Goal: Task Accomplishment & Management: Complete application form

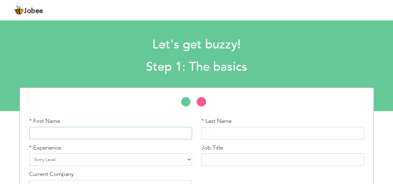
click at [151, 136] on input "text" at bounding box center [110, 133] width 163 height 12
type input "[PERSON_NAME]"
type input "Maria"
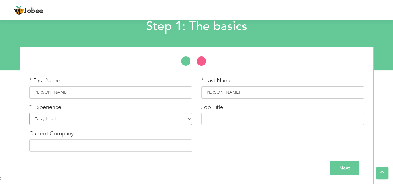
click at [152, 119] on select "Entry Level Less than 1 Year 1 Year 2 Years 3 Years 4 Years 5 Years 6 Years 7 Y…" at bounding box center [110, 119] width 163 height 12
select select "6"
click at [29, 113] on select "Entry Level Less than 1 Year 1 Year 2 Years 3 Years 4 Years 5 Years 6 Years 7 Y…" at bounding box center [110, 119] width 163 height 12
click at [350, 169] on input "Next" at bounding box center [345, 168] width 30 height 14
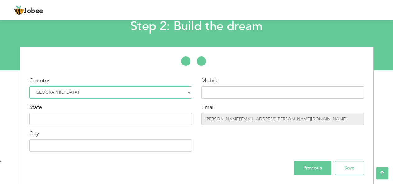
click at [109, 89] on select "Select Country Afghanistan Albania Algeria American Samoa Andorra Angola Anguil…" at bounding box center [110, 92] width 163 height 12
select select "230"
click at [29, 86] on select "Select Country Afghanistan Albania Algeria American Samoa Andorra Angola Anguil…" at bounding box center [110, 92] width 163 height 12
click at [214, 91] on input "text" at bounding box center [282, 92] width 163 height 12
type input "+1-224-817-4302"
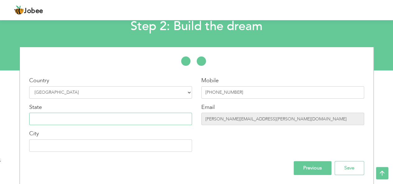
click at [126, 117] on input "text" at bounding box center [110, 119] width 163 height 12
type input "A"
type input "Illinois"
type input "Algonquin"
click at [352, 163] on input "Save" at bounding box center [350, 168] width 30 height 14
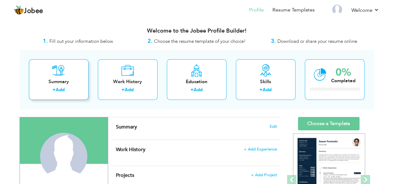
click at [62, 90] on link "Add" at bounding box center [60, 90] width 9 height 6
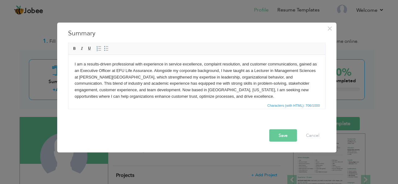
click at [277, 139] on button "Save" at bounding box center [283, 135] width 28 height 12
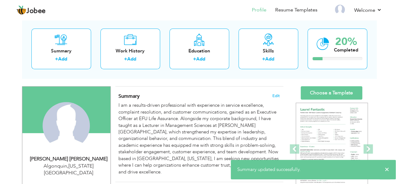
scroll to position [19, 0]
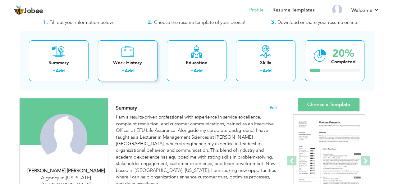
click at [135, 54] on div "Work History + Add" at bounding box center [128, 60] width 60 height 41
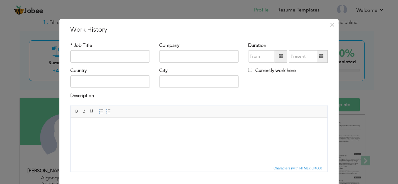
click at [2, 81] on div "× Work History * Job Title Company Duration Currently work here Country" at bounding box center [199, 92] width 398 height 184
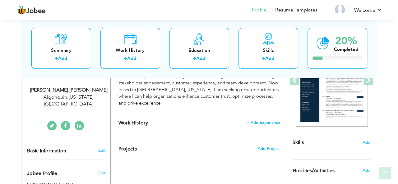
scroll to position [100, 0]
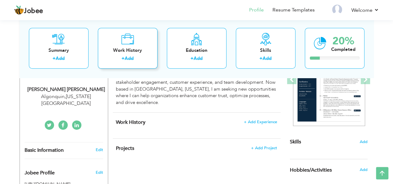
click at [126, 53] on div "Work History" at bounding box center [128, 50] width 50 height 7
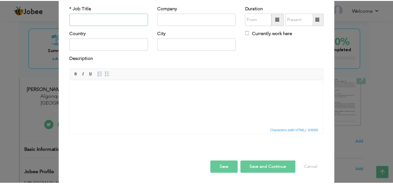
scroll to position [0, 0]
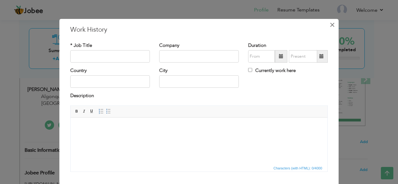
click at [330, 24] on span "×" at bounding box center [332, 24] width 5 height 11
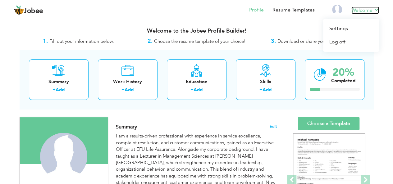
click at [365, 10] on link "Welcome" at bounding box center [366, 10] width 28 height 7
click at [261, 11] on link "Profile" at bounding box center [256, 10] width 15 height 7
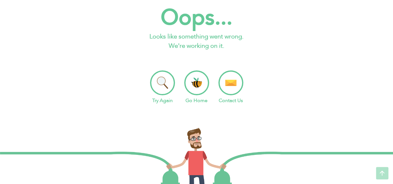
scroll to position [5, 0]
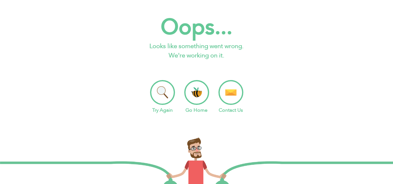
click at [200, 91] on li "Go Home" at bounding box center [196, 97] width 25 height 34
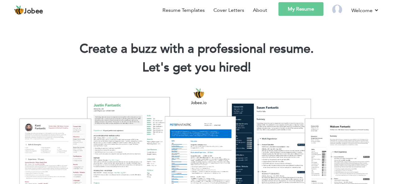
click at [298, 8] on link "My Resume" at bounding box center [301, 9] width 45 height 14
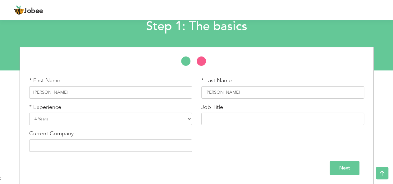
click at [0, 62] on div "* First Name Elishba * Last Name Maria * Experience Entry Level" at bounding box center [196, 116] width 393 height 138
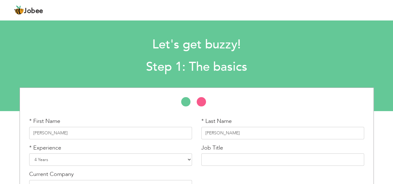
click at [27, 10] on span "Jobee" at bounding box center [33, 11] width 19 height 7
click at [18, 12] on img at bounding box center [19, 10] width 10 height 10
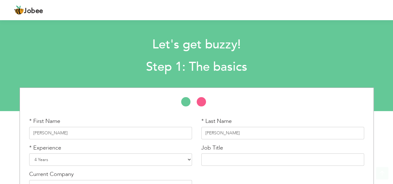
scroll to position [41, 0]
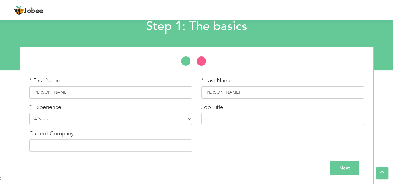
click at [349, 163] on input "Next" at bounding box center [345, 168] width 30 height 14
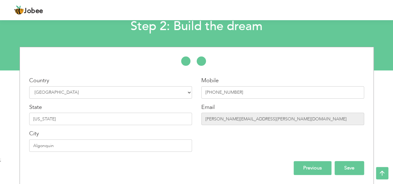
click at [349, 163] on input "Save" at bounding box center [350, 168] width 30 height 14
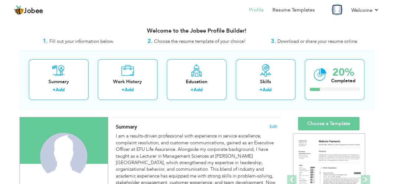
click at [340, 10] on img at bounding box center [337, 10] width 10 height 10
click at [260, 12] on link "Profile" at bounding box center [256, 10] width 15 height 7
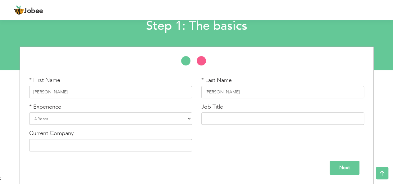
scroll to position [41, 0]
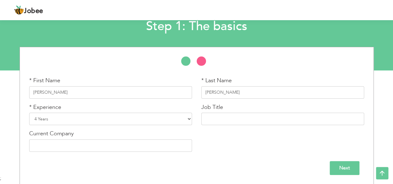
click at [338, 171] on input "Next" at bounding box center [345, 168] width 30 height 14
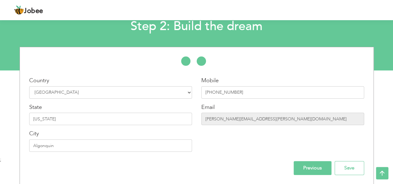
click at [319, 168] on input "Previous" at bounding box center [313, 168] width 38 height 14
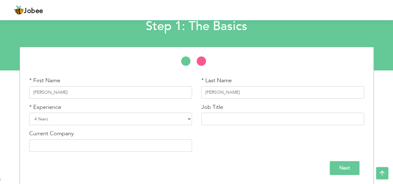
click at [346, 171] on input "Next" at bounding box center [345, 168] width 30 height 14
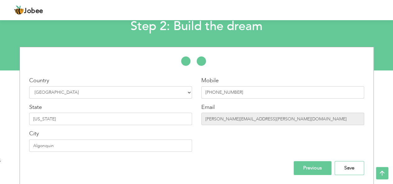
click at [346, 171] on input "Save" at bounding box center [350, 168] width 30 height 14
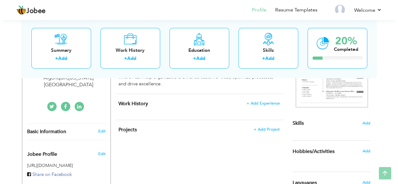
scroll to position [100, 0]
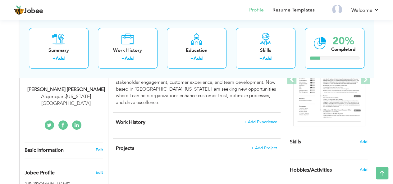
click at [266, 113] on div "Work History + Add Experience × Work History * Job Title Company Duration" at bounding box center [197, 126] width 168 height 26
click at [266, 120] on span "+ Add Experience" at bounding box center [261, 122] width 34 height 4
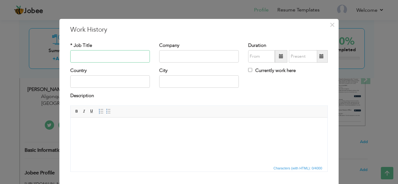
click at [138, 54] on input "text" at bounding box center [110, 56] width 80 height 12
paste input "Executive Officer – Client Services Department"
type input "Executive Officer – Client Services Department"
click at [116, 53] on input "Executive Officer – Client Services Department" at bounding box center [110, 56] width 80 height 12
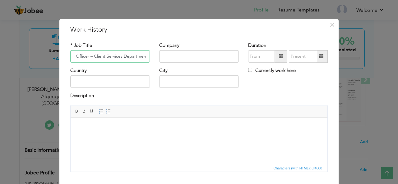
click at [116, 53] on input "Executive Officer – Client Services Department" at bounding box center [110, 56] width 80 height 12
paste input "Executive Officer"
type input "Executive Officer"
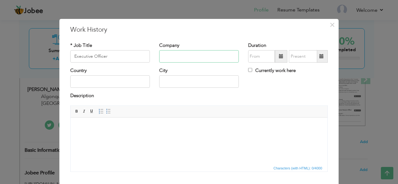
paste input "EFU Life Assurance"
type input "EFU Life Assurance"
click at [279, 56] on span at bounding box center [281, 56] width 4 height 4
click at [279, 57] on span at bounding box center [281, 56] width 4 height 4
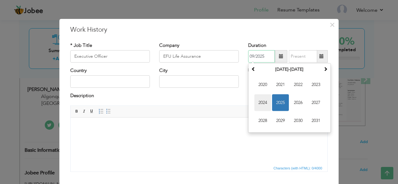
click at [263, 100] on span "2024" at bounding box center [262, 103] width 17 height 17
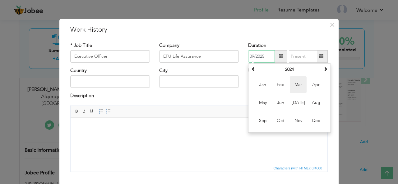
click at [295, 86] on span "Mar" at bounding box center [298, 84] width 17 height 17
type input "03/2024"
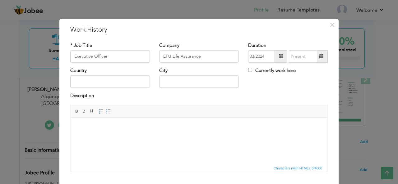
click at [320, 54] on span at bounding box center [321, 56] width 4 height 4
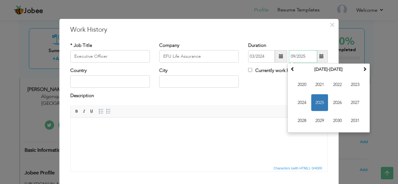
click at [319, 101] on span "2025" at bounding box center [319, 103] width 17 height 17
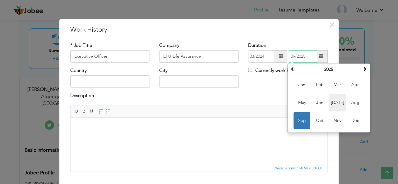
click at [337, 101] on span "Jul" at bounding box center [337, 103] width 17 height 17
type input "07/2025"
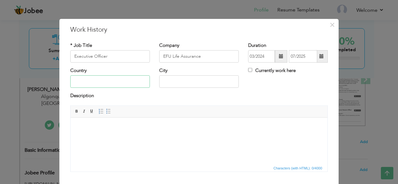
click at [114, 86] on input "text" at bounding box center [110, 82] width 80 height 12
type input "[GEOGRAPHIC_DATA]"
type input "Karachi"
click at [136, 135] on html at bounding box center [199, 127] width 257 height 19
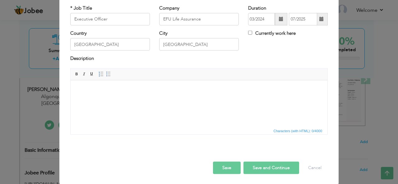
click at [122, 99] on html at bounding box center [199, 89] width 257 height 19
click at [114, 99] on html at bounding box center [199, 89] width 257 height 19
drag, startPoint x: 114, startPoint y: 99, endPoint x: 98, endPoint y: 91, distance: 17.7
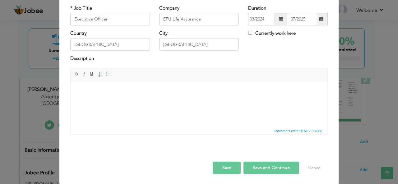
click at [98, 91] on body at bounding box center [199, 89] width 244 height 7
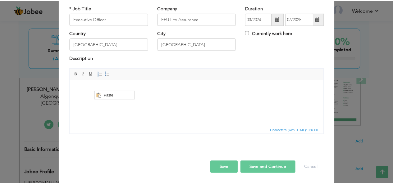
scroll to position [0, 0]
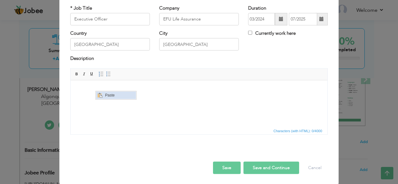
click at [111, 95] on span "Paste" at bounding box center [119, 94] width 32 height 7
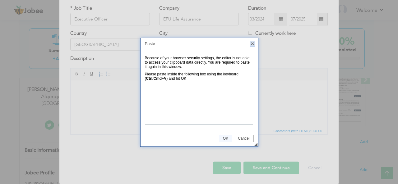
click at [252, 43] on link "X" at bounding box center [253, 44] width 6 height 6
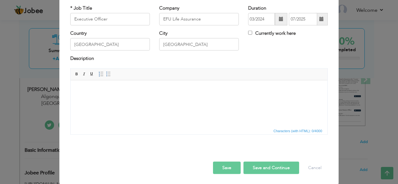
click at [109, 99] on html at bounding box center [199, 89] width 257 height 19
click at [91, 99] on html at bounding box center [199, 89] width 257 height 19
drag, startPoint x: 91, startPoint y: 101, endPoint x: 81, endPoint y: 103, distance: 10.2
click at [81, 99] on html at bounding box center [199, 89] width 257 height 19
click at [224, 177] on div "Save Save and Continue Delete Cancel" at bounding box center [199, 161] width 267 height 35
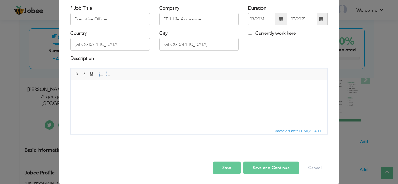
click at [224, 172] on button "Save" at bounding box center [227, 168] width 28 height 12
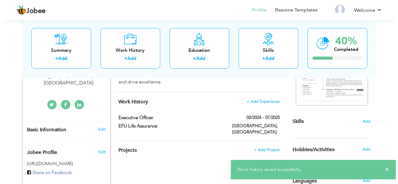
scroll to position [128, 0]
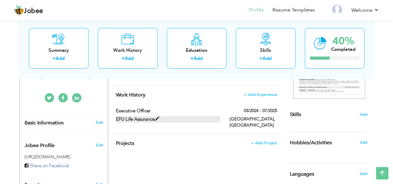
click at [209, 116] on label "EFU Life Assurance" at bounding box center [168, 119] width 104 height 7
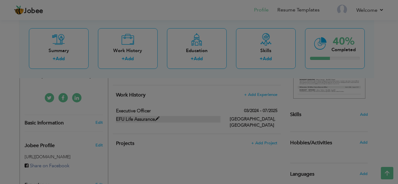
scroll to position [0, 0]
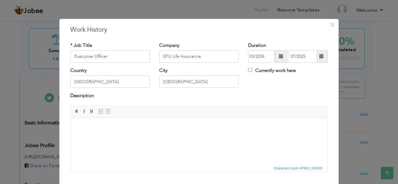
click at [187, 136] on html at bounding box center [199, 127] width 257 height 19
click at [100, 136] on html at bounding box center [199, 127] width 257 height 19
drag, startPoint x: 146, startPoint y: 140, endPoint x: 108, endPoint y: 143, distance: 37.4
click at [108, 136] on html at bounding box center [199, 127] width 257 height 19
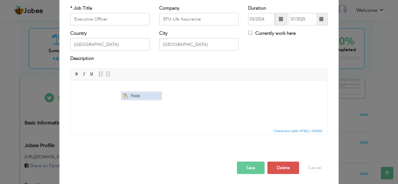
click at [133, 98] on span "Paste" at bounding box center [145, 95] width 32 height 7
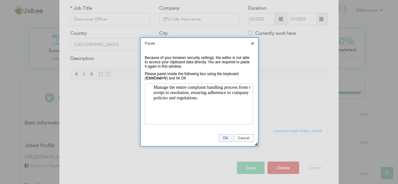
scroll to position [0, 0]
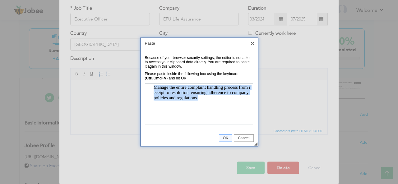
drag, startPoint x: 202, startPoint y: 103, endPoint x: 144, endPoint y: 83, distance: 61.6
click at [145, 84] on html "Manage the entire complaint handling process from receipt to resolution, ensuri…" at bounding box center [199, 104] width 108 height 40
paste body
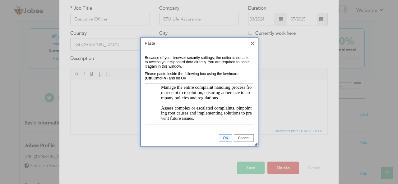
scroll to position [49, 0]
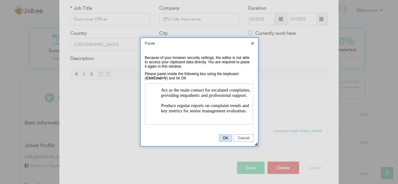
click at [226, 139] on span "OK" at bounding box center [225, 138] width 13 height 4
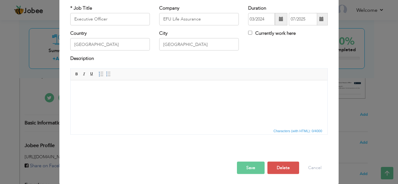
click at [189, 99] on html at bounding box center [199, 89] width 257 height 19
drag, startPoint x: 118, startPoint y: 97, endPoint x: 80, endPoint y: 89, distance: 39.1
click at [85, 92] on span "Context Menu Options" at bounding box center [81, 92] width 7 height 7
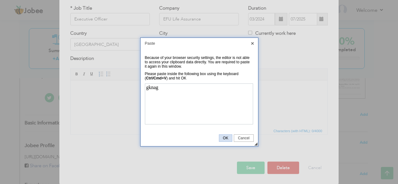
click at [227, 140] on span "OK" at bounding box center [225, 138] width 13 height 4
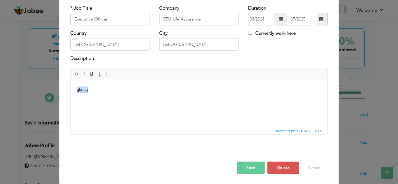
drag, startPoint x: 146, startPoint y: 99, endPoint x: 61, endPoint y: 91, distance: 84.9
click at [71, 91] on html "gknag" at bounding box center [199, 89] width 257 height 19
click at [89, 92] on span "Paste" at bounding box center [102, 90] width 32 height 7
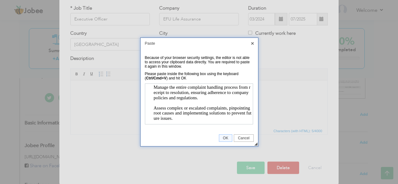
scroll to position [28, 0]
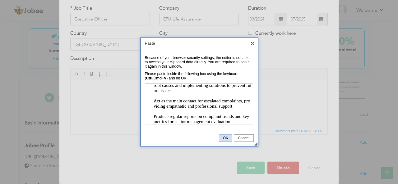
click at [226, 136] on link "OK" at bounding box center [225, 138] width 13 height 7
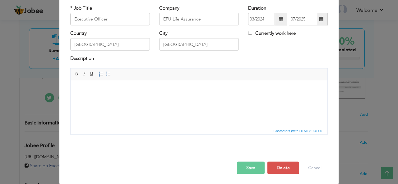
scroll to position [0, 0]
click at [227, 95] on html at bounding box center [199, 89] width 257 height 19
drag, startPoint x: 145, startPoint y: 107, endPoint x: 81, endPoint y: 90, distance: 66.2
click at [86, 96] on span "Paste" at bounding box center [102, 93] width 32 height 7
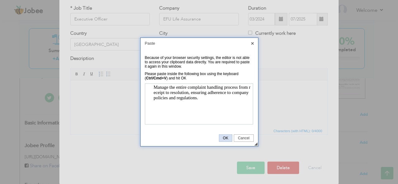
click at [225, 136] on span "OK" at bounding box center [225, 138] width 13 height 4
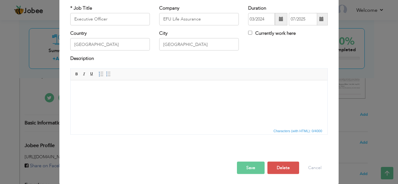
click at [196, 99] on html at bounding box center [199, 89] width 257 height 19
drag, startPoint x: 100, startPoint y: 111, endPoint x: 82, endPoint y: 89, distance: 28.7
click at [90, 92] on span "Paste" at bounding box center [104, 92] width 32 height 7
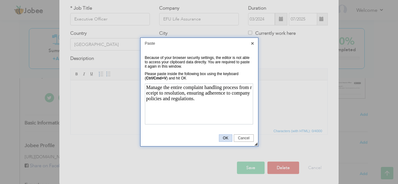
click at [223, 139] on span "OK" at bounding box center [225, 138] width 13 height 4
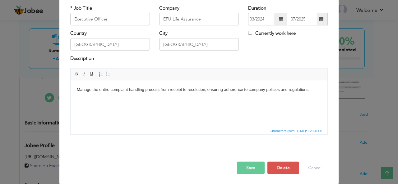
drag, startPoint x: 88, startPoint y: 99, endPoint x: 74, endPoint y: 108, distance: 17.3
click at [74, 99] on html "Manage the entire complaint handling process from receipt to resolution, ensuri…" at bounding box center [199, 89] width 257 height 19
click at [319, 88] on body "Manage the entire complaint handling process from receipt to resolution, ensuri…" at bounding box center [199, 89] width 244 height 7
click at [97, 92] on body "Manage the entire complaint handling process from receipt to resolution, ensuri…" at bounding box center [199, 92] width 244 height 13
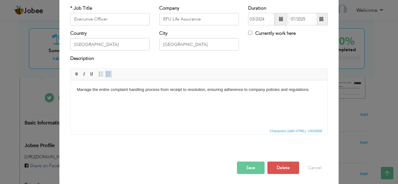
click at [106, 73] on span at bounding box center [108, 74] width 5 height 5
click at [95, 107] on body "Manage th e entire complaint handling process from receipt to resolution, ensur…" at bounding box center [199, 97] width 244 height 23
click at [107, 76] on link "Insert/Remove Bulleted List" at bounding box center [108, 74] width 7 height 7
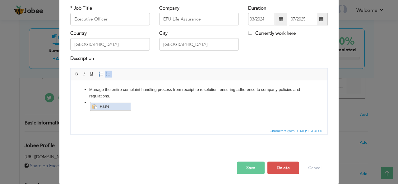
click at [99, 107] on span "Paste" at bounding box center [114, 106] width 32 height 7
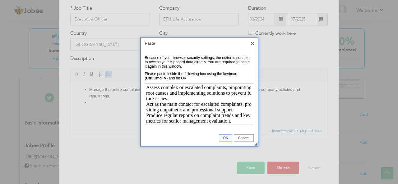
scroll to position [5, 0]
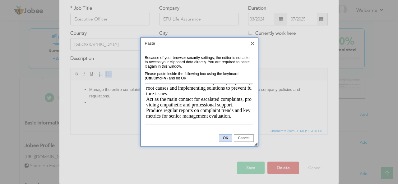
click at [226, 138] on span "OK" at bounding box center [225, 138] width 13 height 4
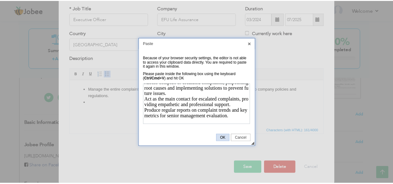
scroll to position [0, 0]
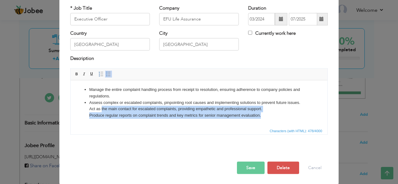
drag, startPoint x: 268, startPoint y: 119, endPoint x: 101, endPoint y: 110, distance: 166.9
click at [101, 110] on html "Manage th e entire complaint handling process from receipt to resolution, ensur…" at bounding box center [199, 102] width 257 height 45
click at [106, 74] on span at bounding box center [108, 74] width 5 height 5
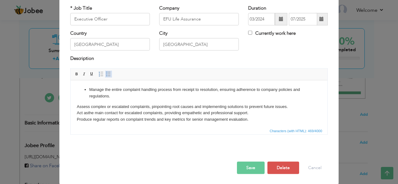
click at [106, 74] on span at bounding box center [108, 74] width 5 height 5
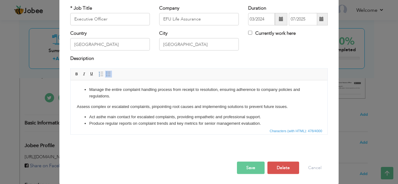
click at [99, 106] on body "Manage th e entire complaint handling process from receipt to resolution, ensur…" at bounding box center [199, 106] width 244 height 40
click at [106, 73] on span at bounding box center [108, 74] width 5 height 5
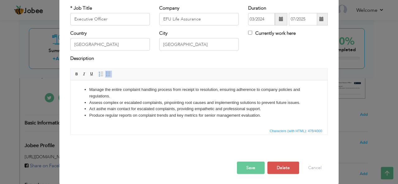
click at [244, 172] on button "Save" at bounding box center [251, 168] width 28 height 12
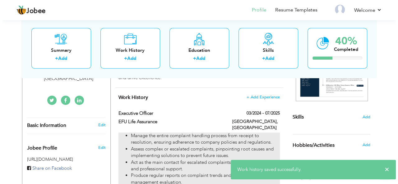
scroll to position [125, 0]
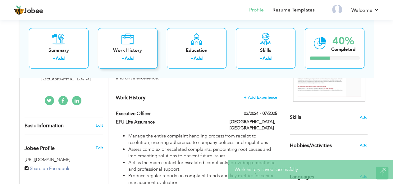
click at [129, 50] on div "Work History" at bounding box center [128, 50] width 50 height 7
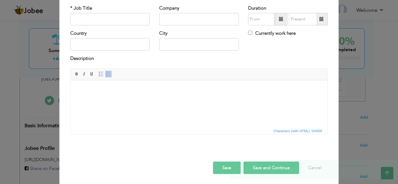
scroll to position [0, 0]
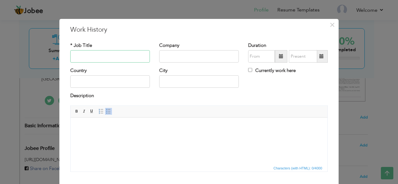
paste input "Lecturer"
type input "Lecturer"
click at [175, 53] on input "text" at bounding box center [199, 56] width 80 height 12
paste input "[PERSON_NAME][GEOGRAPHIC_DATA]"
type input "[PERSON_NAME][GEOGRAPHIC_DATA]"
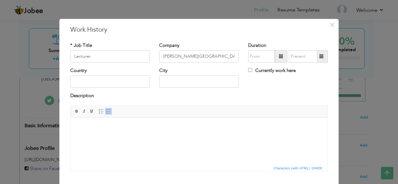
click at [282, 56] on span at bounding box center [281, 56] width 12 height 12
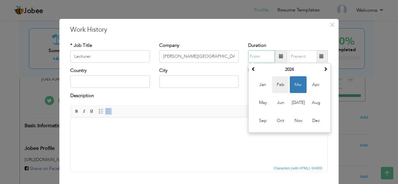
click at [277, 80] on span "Feb" at bounding box center [280, 84] width 17 height 17
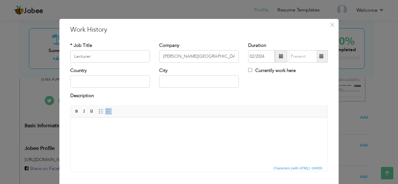
click at [275, 55] on span at bounding box center [281, 56] width 12 height 12
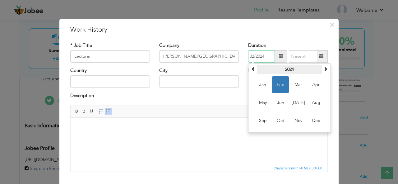
click at [289, 71] on th "2024" at bounding box center [289, 69] width 65 height 9
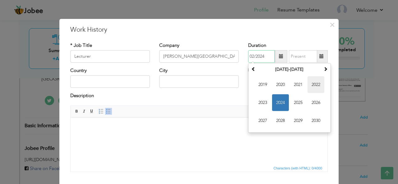
click at [313, 87] on span "2022" at bounding box center [316, 84] width 17 height 17
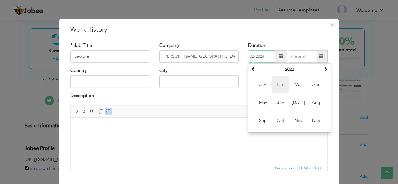
click at [275, 87] on span "Feb" at bounding box center [280, 84] width 17 height 17
type input "02/2022"
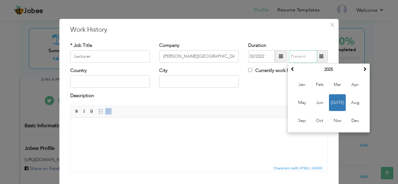
click at [303, 56] on input "text" at bounding box center [303, 56] width 28 height 12
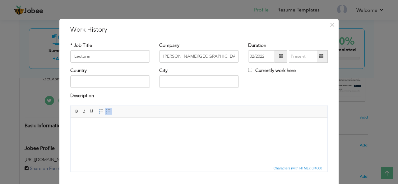
click at [324, 56] on span at bounding box center [322, 56] width 12 height 12
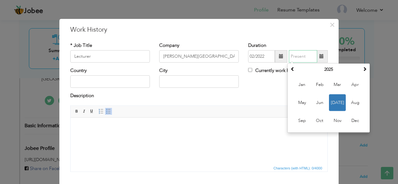
click at [333, 103] on span "Jul" at bounding box center [337, 103] width 17 height 17
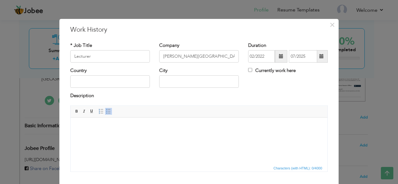
click at [319, 56] on span at bounding box center [321, 56] width 4 height 4
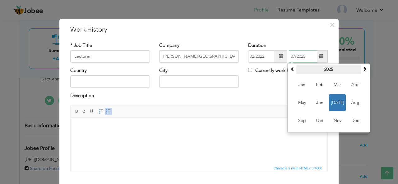
click at [328, 69] on th "2025" at bounding box center [328, 69] width 65 height 9
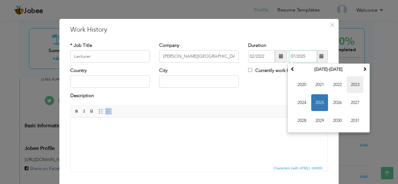
click at [353, 89] on span "2023" at bounding box center [355, 84] width 17 height 17
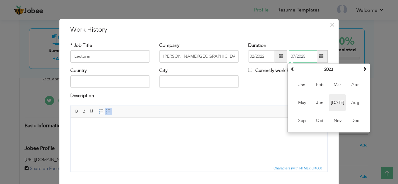
click at [331, 98] on span "Jul" at bounding box center [337, 103] width 17 height 17
type input "07/2023"
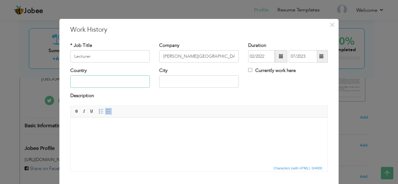
click at [119, 84] on input "text" at bounding box center [110, 82] width 80 height 12
type input "[GEOGRAPHIC_DATA]"
type input "Karachi"
click at [109, 136] on html at bounding box center [199, 127] width 257 height 19
drag, startPoint x: 135, startPoint y: 141, endPoint x: 84, endPoint y: 128, distance: 53.0
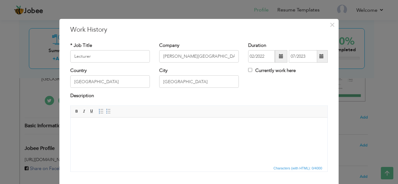
click at [84, 128] on body at bounding box center [199, 127] width 244 height 7
click at [93, 132] on span "Paste" at bounding box center [105, 131] width 32 height 7
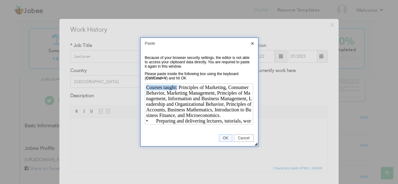
drag, startPoint x: 177, startPoint y: 86, endPoint x: 145, endPoint y: 87, distance: 32.0
click at [145, 87] on html "Courses taught: Principles of Marketing, Consumer Behavior, Marketing Managemen…" at bounding box center [199, 104] width 108 height 40
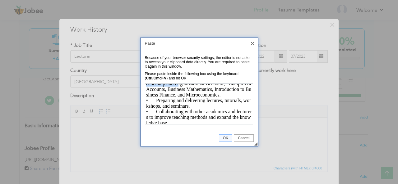
scroll to position [8, 0]
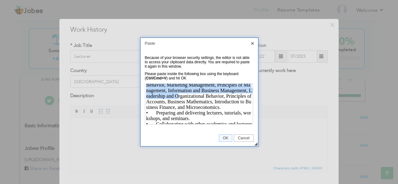
drag, startPoint x: 181, startPoint y: 89, endPoint x: 197, endPoint y: 112, distance: 28.5
click at [197, 110] on div "Courses taught: Principles of Marketing, Consumer Behavior, Marketing Managemen…" at bounding box center [199, 93] width 106 height 34
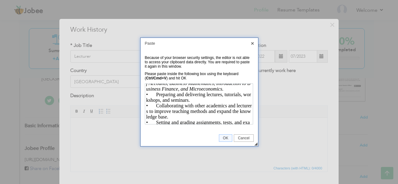
scroll to position [27, 0]
click at [156, 100] on div "• Preparing and delivering lectures, tutorials, workshops, and seminars." at bounding box center [199, 96] width 106 height 11
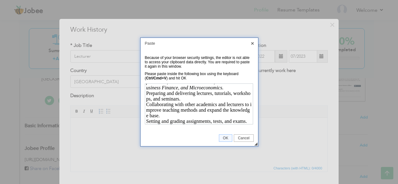
scroll to position [39, 0]
click at [226, 140] on span "OK" at bounding box center [225, 138] width 13 height 4
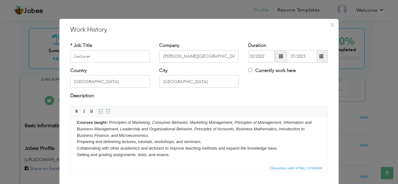
scroll to position [0, 0]
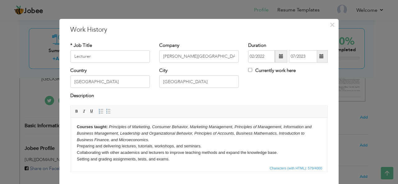
drag, startPoint x: 177, startPoint y: 160, endPoint x: 105, endPoint y: 147, distance: 73.3
click at [105, 147] on body "Courses taught: Principles of Marketing, Consumer Behavior, Marketing Managemen…" at bounding box center [199, 143] width 244 height 39
click at [106, 110] on span at bounding box center [108, 111] width 5 height 5
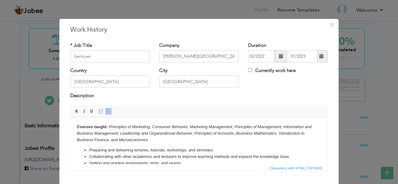
click at [136, 135] on em "Principles of Marketing, Consumer Behavior, Marketing Management, Principles of…" at bounding box center [194, 133] width 235 height 18
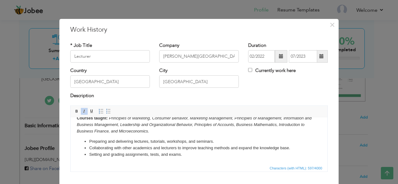
click at [187, 157] on li "Setting and grading assignments, tests, and exams." at bounding box center [199, 154] width 220 height 7
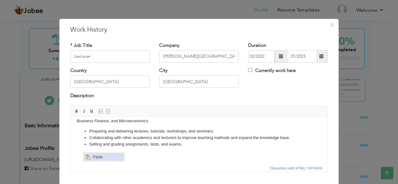
click at [92, 156] on span "Paste" at bounding box center [107, 156] width 32 height 7
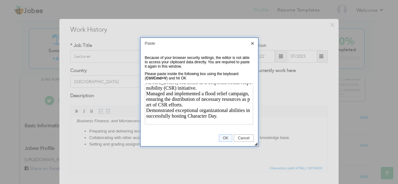
scroll to position [0, 0]
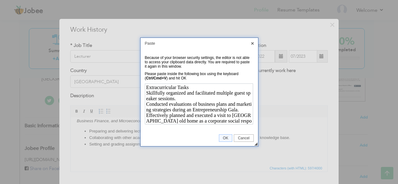
drag, startPoint x: 191, startPoint y: 89, endPoint x: 139, endPoint y: 85, distance: 51.5
click at [145, 85] on html "Extracurricular Tasks Skillfully organized and facilitated multiple guest speak…" at bounding box center [199, 104] width 108 height 40
click at [227, 139] on span "OK" at bounding box center [225, 138] width 13 height 4
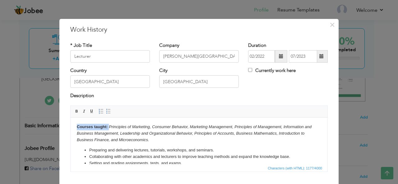
drag, startPoint x: 109, startPoint y: 126, endPoint x: 69, endPoint y: 127, distance: 40.1
click at [71, 127] on html "Courses taught: Principles of Marketing, Consumer Behavior, Marketing Managemen…" at bounding box center [199, 170] width 257 height 104
click at [81, 108] on link "Italic" at bounding box center [84, 111] width 7 height 7
click at [122, 150] on li "Preparing and d elivering lectures, tutorials, workshops, and seminars." at bounding box center [199, 150] width 220 height 7
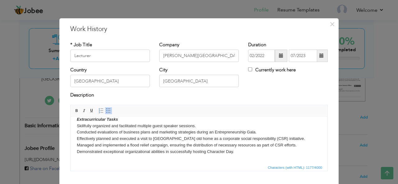
scroll to position [53, 0]
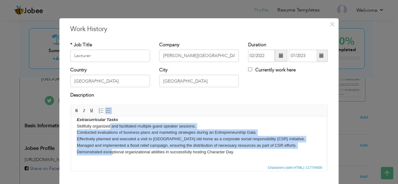
drag, startPoint x: 111, startPoint y: 126, endPoint x: 112, endPoint y: 152, distance: 26.5
click at [112, 152] on body "Courses taught: Principles of Marketing, Consumer Behavior, Marketing Managemen…" at bounding box center [199, 116] width 244 height 92
click at [105, 113] on link "Insert/Remove Bulleted List" at bounding box center [108, 111] width 7 height 7
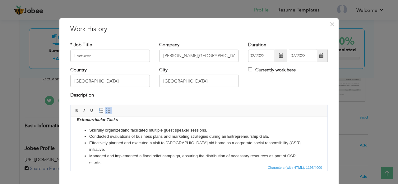
click at [136, 155] on li "Managed and implemented a flood relief campaign, ensuring the distribution of n…" at bounding box center [199, 159] width 220 height 13
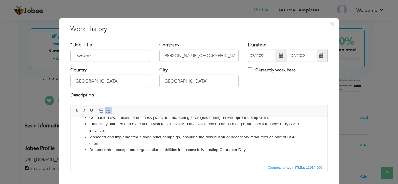
scroll to position [37, 0]
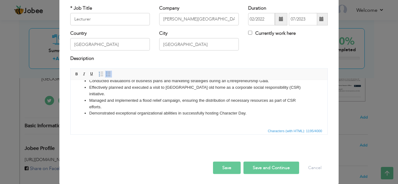
click at [259, 170] on button "Save and Continue" at bounding box center [271, 168] width 56 height 12
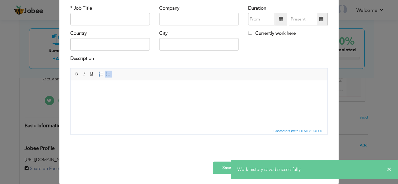
scroll to position [0, 0]
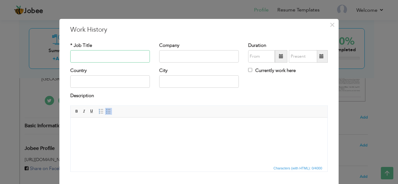
click at [119, 60] on input "text" at bounding box center [110, 56] width 80 height 12
paste input "Manager – Regulatory Affairs"
type input "Manager – Regulatory Affairs"
click at [170, 54] on input "text" at bounding box center [199, 56] width 80 height 12
paste input "[PERSON_NAME][GEOGRAPHIC_DATA]"
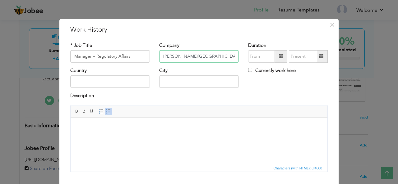
type input "[PERSON_NAME][GEOGRAPHIC_DATA]"
click at [279, 54] on span at bounding box center [281, 56] width 4 height 4
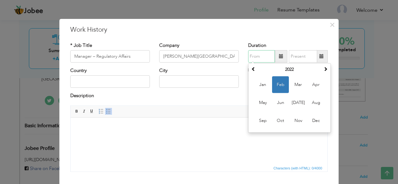
click at [279, 81] on span "Feb" at bounding box center [280, 84] width 17 height 17
type input "02/2022"
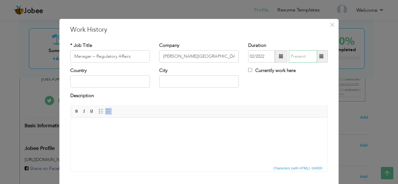
click at [308, 52] on input "text" at bounding box center [303, 56] width 28 height 12
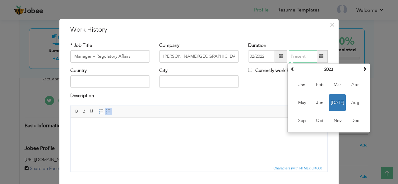
click at [339, 103] on span "Jul" at bounding box center [337, 103] width 17 height 17
type input "07/2023"
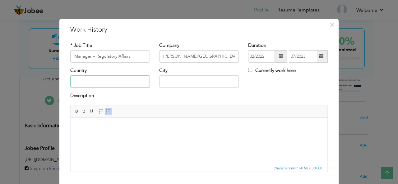
click at [100, 83] on input "text" at bounding box center [110, 82] width 80 height 12
type input "[GEOGRAPHIC_DATA]"
type input "Karachi"
click at [100, 136] on html at bounding box center [199, 127] width 257 height 19
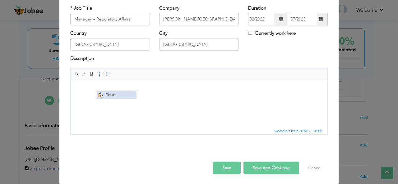
click at [104, 96] on span "Paste" at bounding box center [120, 94] width 32 height 7
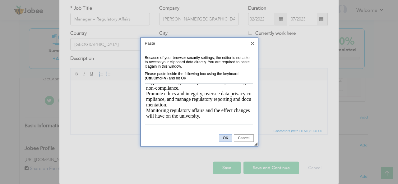
scroll to position [39, 0]
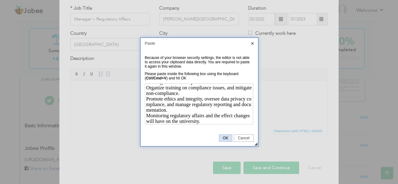
click at [231, 136] on link "OK" at bounding box center [225, 138] width 13 height 7
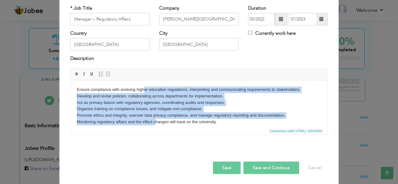
drag, startPoint x: 144, startPoint y: 90, endPoint x: 155, endPoint y: 122, distance: 34.0
click at [155, 122] on body "Ensure compliance with evolving higher education regulations, interpreting and …" at bounding box center [199, 105] width 244 height 39
click at [106, 74] on span at bounding box center [108, 74] width 5 height 5
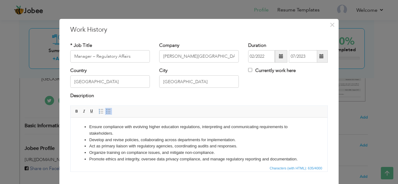
scroll to position [37, 0]
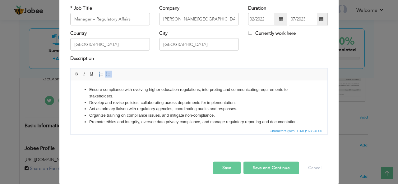
click at [260, 168] on button "Save and Continue" at bounding box center [271, 168] width 56 height 12
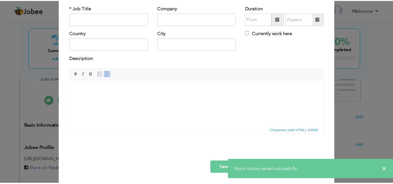
scroll to position [0, 0]
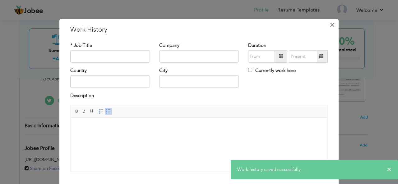
click at [330, 24] on span "×" at bounding box center [332, 24] width 5 height 11
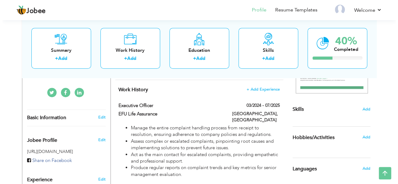
scroll to position [131, 0]
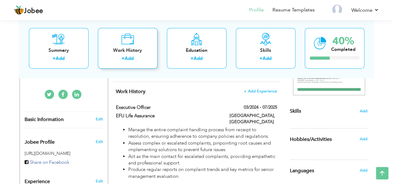
click at [142, 42] on div "Work History + Add" at bounding box center [128, 48] width 60 height 41
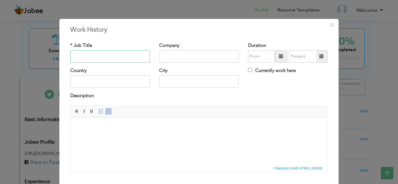
paste input "Program Coordinator"
type input "Program Coordinator"
click at [182, 53] on input "text" at bounding box center [199, 56] width 80 height 12
paste input "[GEOGRAPHIC_DATA]"
type input "[GEOGRAPHIC_DATA]"
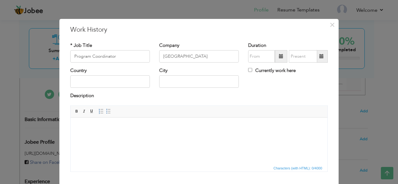
click at [132, 136] on html at bounding box center [199, 127] width 257 height 19
drag, startPoint x: 132, startPoint y: 145, endPoint x: 83, endPoint y: 123, distance: 53.7
drag, startPoint x: 83, startPoint y: 123, endPoint x: 77, endPoint y: 125, distance: 6.4
click at [84, 128] on span "Paste" at bounding box center [98, 128] width 32 height 7
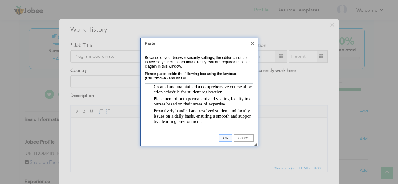
scroll to position [21, 0]
click at [223, 138] on span "OK" at bounding box center [225, 138] width 13 height 4
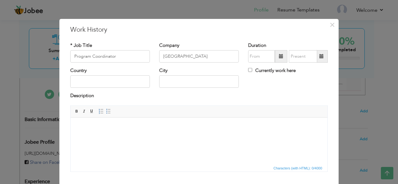
drag, startPoint x: 97, startPoint y: 131, endPoint x: 77, endPoint y: 126, distance: 21.0
click at [87, 130] on span "Paste" at bounding box center [98, 129] width 32 height 7
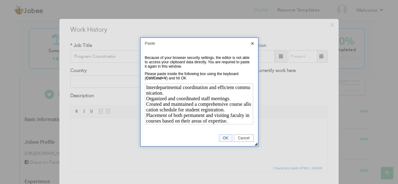
scroll to position [22, 0]
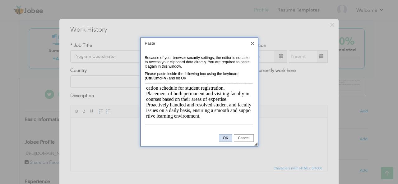
click at [226, 137] on span "OK" at bounding box center [225, 138] width 13 height 4
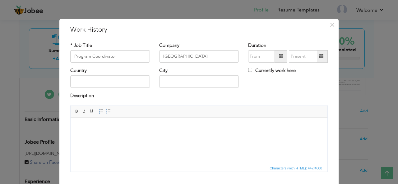
scroll to position [0, 0]
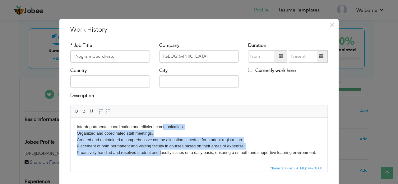
drag, startPoint x: 161, startPoint y: 127, endPoint x: 161, endPoint y: 150, distance: 23.3
click at [161, 150] on body "Interdepartmental coordination and efficient communication. Organized and coord…" at bounding box center [199, 143] width 244 height 39
click at [106, 112] on span at bounding box center [108, 111] width 5 height 5
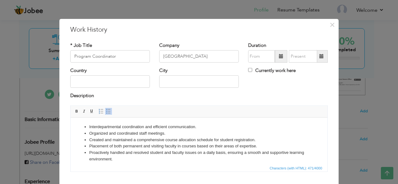
click at [142, 143] on li "Placement of both permanent and visiting faculty in courses based on their area…" at bounding box center [199, 146] width 220 height 7
click at [279, 58] on span at bounding box center [281, 56] width 4 height 4
click at [282, 57] on span at bounding box center [281, 56] width 12 height 12
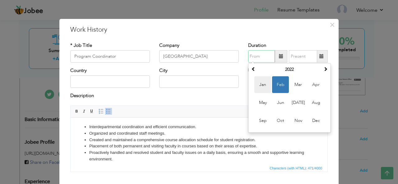
click at [265, 89] on span "Jan" at bounding box center [262, 84] width 17 height 17
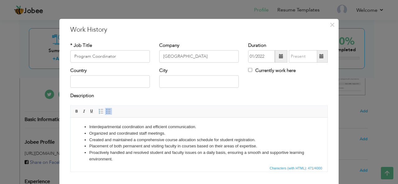
click at [282, 58] on span at bounding box center [281, 56] width 12 height 12
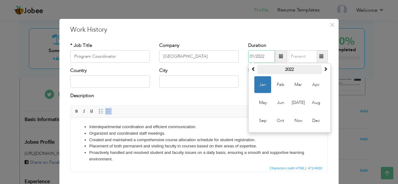
click at [286, 73] on th "2022" at bounding box center [289, 69] width 65 height 9
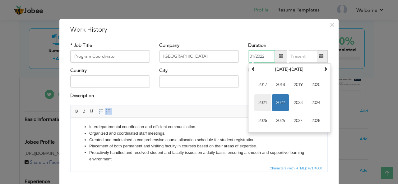
click at [262, 101] on span "2021" at bounding box center [262, 103] width 17 height 17
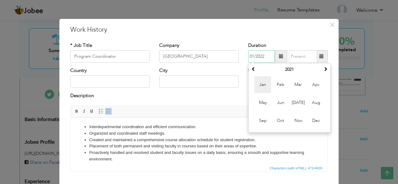
click at [264, 84] on span "Jan" at bounding box center [262, 84] width 17 height 17
type input "01/2021"
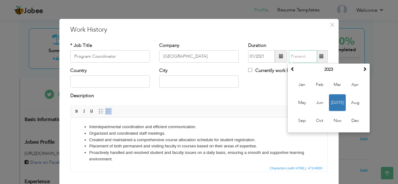
click at [305, 59] on input "text" at bounding box center [303, 56] width 28 height 12
click at [326, 67] on th "2023" at bounding box center [328, 69] width 65 height 9
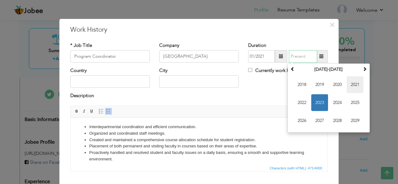
click at [357, 81] on span "2021" at bounding box center [355, 84] width 17 height 17
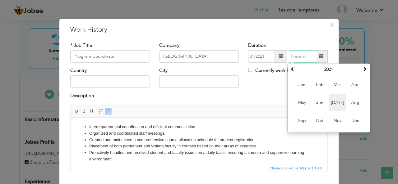
click at [334, 97] on span "Jul" at bounding box center [337, 103] width 17 height 17
type input "07/2021"
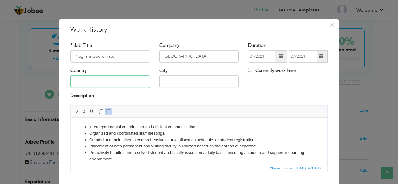
click at [93, 86] on input "text" at bounding box center [110, 82] width 80 height 12
type input "[GEOGRAPHIC_DATA]"
type input "Karachi"
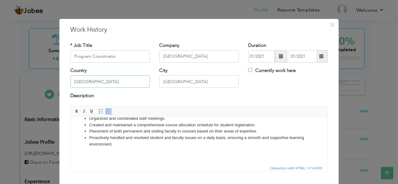
scroll to position [37, 0]
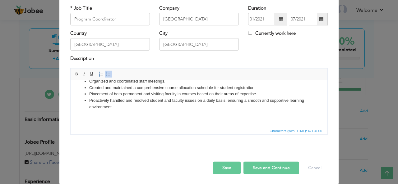
click at [257, 169] on button "Save and Continue" at bounding box center [271, 168] width 56 height 12
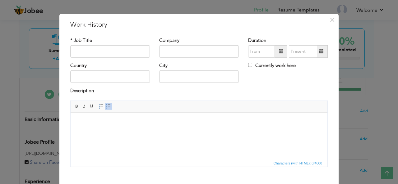
scroll to position [4, 0]
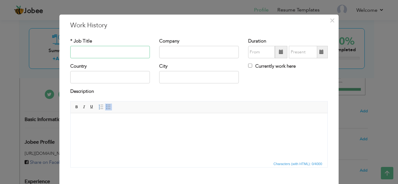
click at [102, 51] on input "text" at bounding box center [110, 52] width 80 height 12
paste input "Course instructor"
type input "Course instructor"
click at [188, 49] on input "text" at bounding box center [199, 52] width 80 height 12
paste input "[GEOGRAPHIC_DATA]"
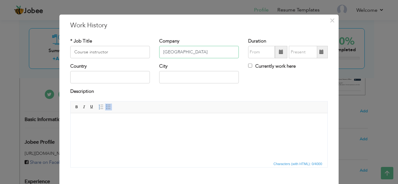
type input "[GEOGRAPHIC_DATA]"
click at [275, 53] on span at bounding box center [281, 52] width 12 height 12
click at [279, 52] on span at bounding box center [281, 52] width 4 height 4
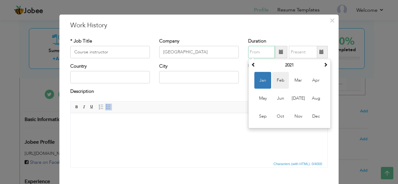
click at [277, 80] on span "Feb" at bounding box center [280, 80] width 17 height 17
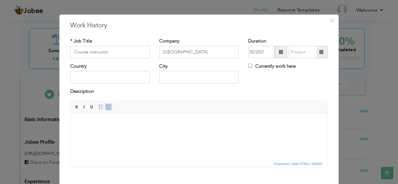
click at [281, 51] on span at bounding box center [281, 52] width 4 height 4
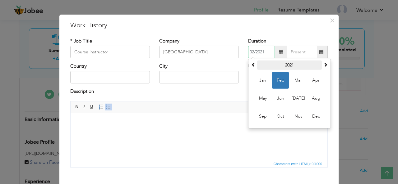
click at [286, 62] on th "2021" at bounding box center [289, 65] width 65 height 9
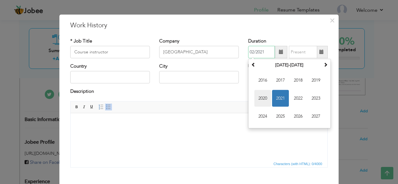
click at [261, 99] on span "2020" at bounding box center [262, 98] width 17 height 17
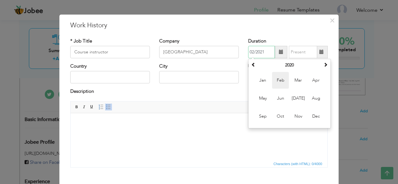
click at [274, 78] on span "Feb" at bounding box center [280, 80] width 17 height 17
type input "02/2020"
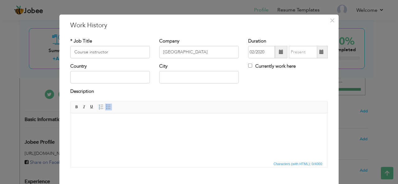
click at [319, 54] on span at bounding box center [321, 52] width 4 height 4
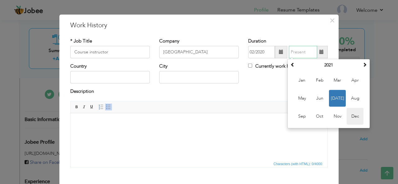
click at [360, 120] on span "Dec" at bounding box center [355, 116] width 17 height 17
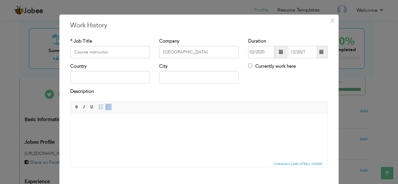
click at [318, 57] on span at bounding box center [322, 52] width 12 height 12
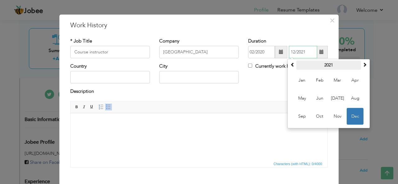
click at [308, 66] on th "2021" at bounding box center [328, 65] width 65 height 9
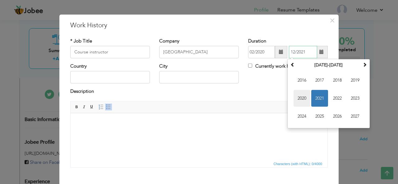
click at [301, 99] on span "2020" at bounding box center [302, 98] width 17 height 17
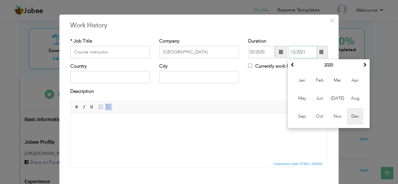
click at [354, 120] on span "Dec" at bounding box center [355, 116] width 17 height 17
type input "12/2020"
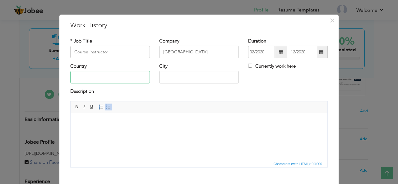
click at [128, 77] on input "text" at bounding box center [110, 77] width 80 height 12
type input "[GEOGRAPHIC_DATA]"
type input "Karachi"
click at [153, 161] on span "Characters (with HTML): 0/4000" at bounding box center [199, 163] width 257 height 7
click at [125, 129] on html at bounding box center [199, 122] width 257 height 19
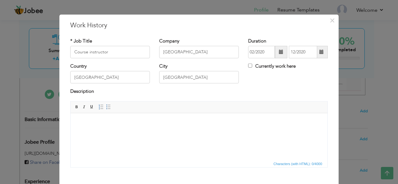
scroll to position [0, 0]
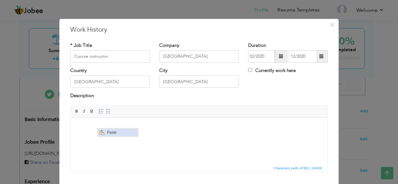
click at [108, 133] on span "Paste" at bounding box center [121, 132] width 32 height 7
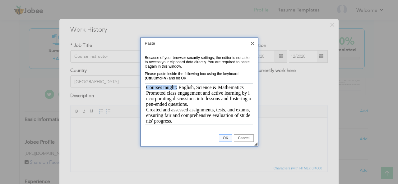
drag, startPoint x: 177, startPoint y: 87, endPoint x: 145, endPoint y: 86, distance: 31.4
click at [146, 86] on div "Courses taught: English, Science & Mathematics" at bounding box center [199, 88] width 106 height 6
drag, startPoint x: 180, startPoint y: 88, endPoint x: 249, endPoint y: 90, distance: 69.7
click at [249, 90] on html "Courses taught: English, Science & Mathematics Promoted class engagement and ac…" at bounding box center [199, 104] width 108 height 40
click at [226, 140] on span "OK" at bounding box center [225, 138] width 13 height 4
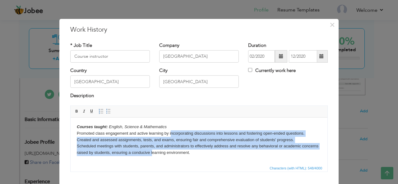
drag, startPoint x: 170, startPoint y: 134, endPoint x: 169, endPoint y: 154, distance: 19.9
click at [169, 154] on body "Courses taught: English, Science & Mathematics Promoted class engagement and ac…" at bounding box center [199, 143] width 244 height 39
click at [106, 110] on span at bounding box center [108, 111] width 5 height 5
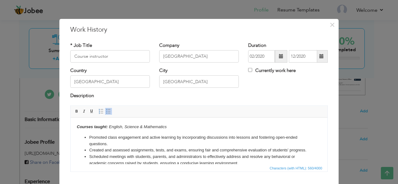
click at [124, 150] on li "Created and assessed assignments, tests, and exams, ensuring fair and comprehen…" at bounding box center [199, 150] width 220 height 7
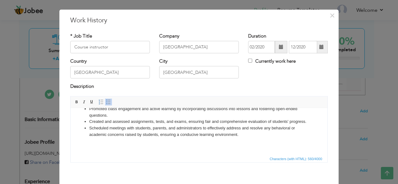
scroll to position [37, 0]
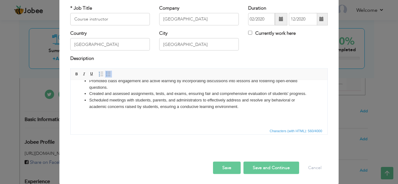
click at [250, 163] on button "Save and Continue" at bounding box center [271, 168] width 56 height 12
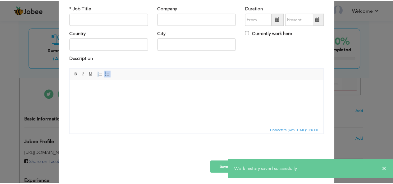
scroll to position [0, 0]
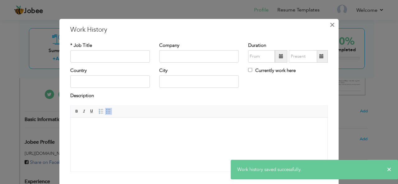
click at [330, 25] on span "×" at bounding box center [332, 24] width 5 height 11
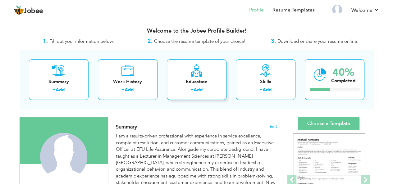
click at [190, 77] on div "Education + Add" at bounding box center [197, 79] width 60 height 41
radio input "true"
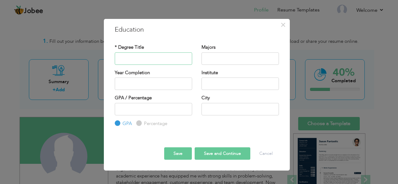
paste input "Master of Business Administration"
type input "Master of Business Administration"
click at [207, 55] on input "text" at bounding box center [239, 58] width 77 height 12
paste input "Marketing"
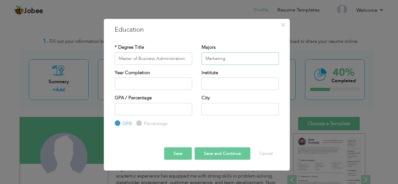
type input "Marketing"
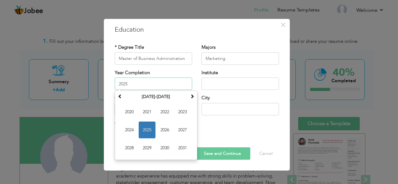
click at [153, 86] on input "2025" at bounding box center [153, 84] width 77 height 12
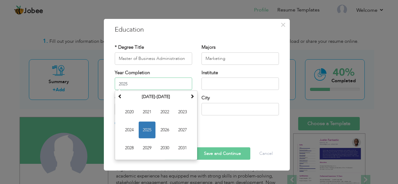
click at [146, 84] on input "2025" at bounding box center [153, 84] width 77 height 12
click at [146, 107] on span "2021" at bounding box center [147, 112] width 17 height 17
type input "2021"
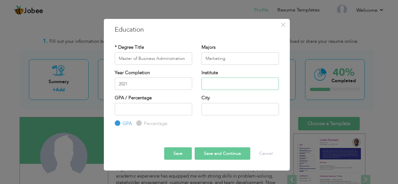
click at [221, 82] on input "text" at bounding box center [239, 84] width 77 height 12
paste input "[GEOGRAPHIC_DATA]"
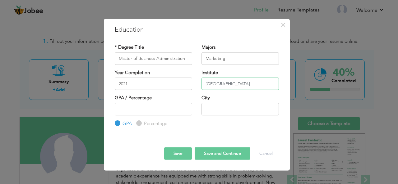
type input "[GEOGRAPHIC_DATA]"
click at [134, 109] on input "number" at bounding box center [153, 109] width 77 height 12
click at [142, 107] on input "number" at bounding box center [153, 109] width 77 height 12
type input "3.30"
click at [252, 111] on input "text" at bounding box center [239, 109] width 77 height 12
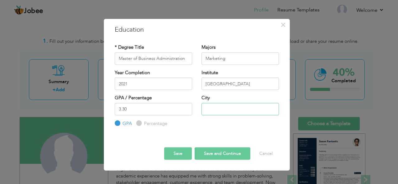
type input "Karachi"
click at [203, 157] on button "Save and Continue" at bounding box center [223, 154] width 56 height 12
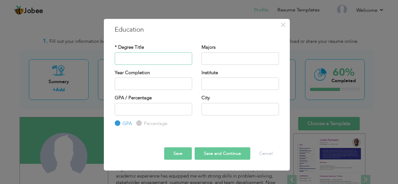
click at [142, 59] on input "text" at bounding box center [153, 58] width 77 height 12
paste input "Bachelor of Business Administration"
type input "Bachelor of Business Administration"
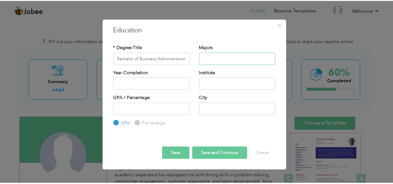
scroll to position [0, 0]
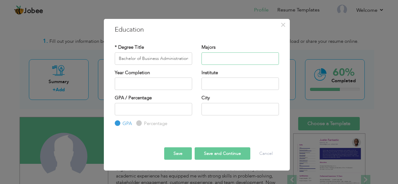
click at [228, 58] on input "text" at bounding box center [239, 58] width 77 height 12
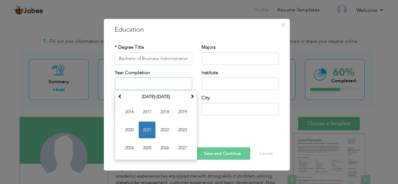
click at [151, 81] on input "text" at bounding box center [153, 84] width 77 height 12
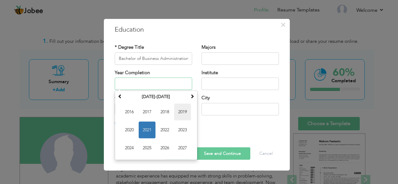
click at [179, 113] on span "2019" at bounding box center [182, 112] width 17 height 17
type input "2019"
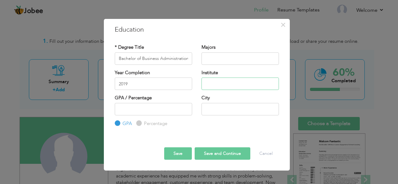
click at [229, 83] on input "text" at bounding box center [239, 84] width 77 height 12
paste input "[GEOGRAPHIC_DATA]"
type input "[GEOGRAPHIC_DATA]"
click at [203, 108] on input "text" at bounding box center [239, 109] width 77 height 12
type input "Karachi"
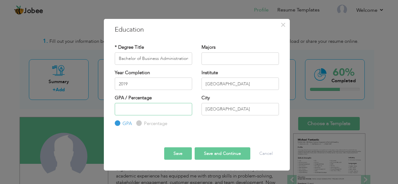
click at [140, 111] on input "number" at bounding box center [153, 109] width 77 height 12
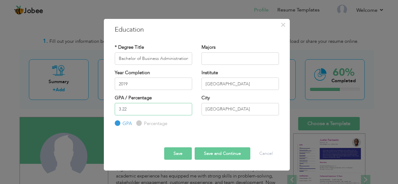
type input "3.22"
click at [240, 152] on button "Save and Continue" at bounding box center [223, 154] width 56 height 12
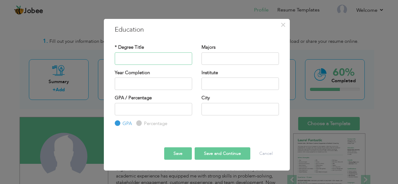
click at [146, 58] on input "text" at bounding box center [153, 58] width 77 height 12
click at [150, 61] on input "text" at bounding box center [153, 58] width 77 height 12
click at [284, 27] on span "×" at bounding box center [282, 24] width 5 height 11
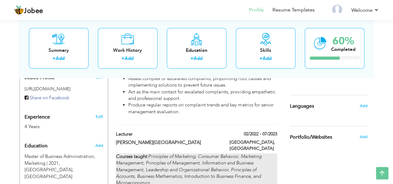
scroll to position [197, 0]
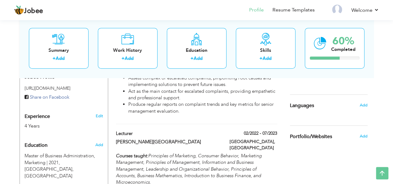
drag, startPoint x: 133, startPoint y: 120, endPoint x: 93, endPoint y: 109, distance: 41.9
click at [93, 109] on div "Experience 4 Years Edit" at bounding box center [64, 118] width 88 height 22
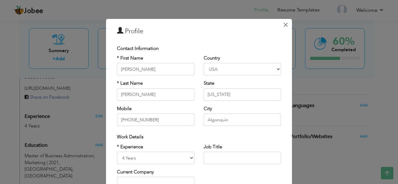
click at [283, 24] on span "×" at bounding box center [285, 24] width 5 height 11
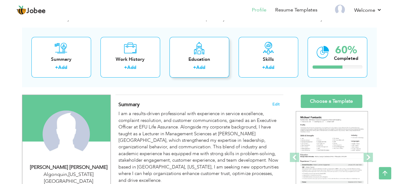
scroll to position [22, 0]
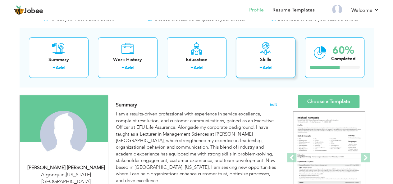
click at [251, 65] on div "+ Add" at bounding box center [266, 69] width 50 height 8
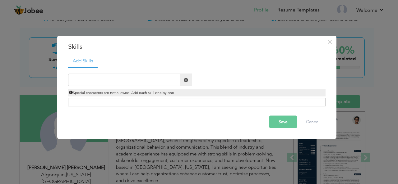
click at [181, 85] on span at bounding box center [186, 80] width 12 height 12
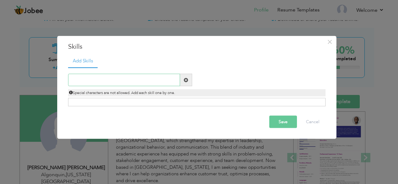
click at [96, 80] on input "text" at bounding box center [124, 80] width 112 height 12
paste input "• MS Word"
drag, startPoint x: 82, startPoint y: 81, endPoint x: 65, endPoint y: 77, distance: 17.1
click at [65, 77] on div "• MS Word" at bounding box center [129, 80] width 133 height 12
type input "MS Word"
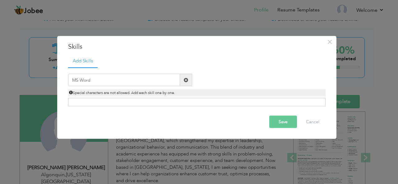
click at [191, 86] on span at bounding box center [186, 80] width 12 height 12
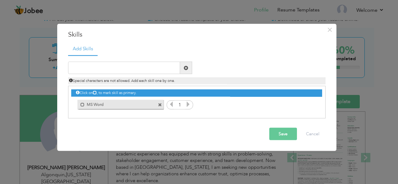
click at [188, 105] on icon at bounding box center [188, 105] width 6 height 6
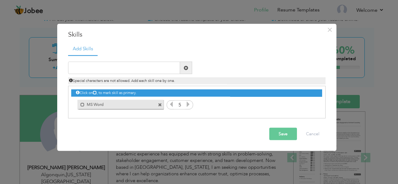
click at [188, 105] on icon at bounding box center [188, 105] width 6 height 6
click at [170, 104] on icon at bounding box center [172, 105] width 6 height 6
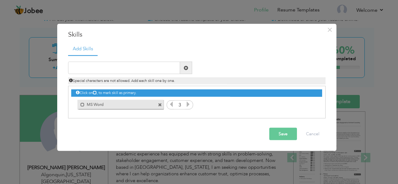
click at [188, 105] on icon at bounding box center [188, 105] width 6 height 6
click at [139, 66] on input "text" at bounding box center [124, 68] width 112 height 12
paste input "MS PowerPoint MS Excel MS Outlook Oracle Database"
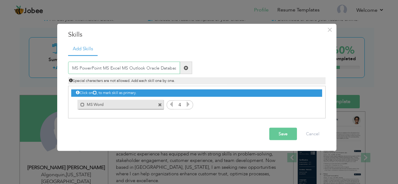
scroll to position [0, 3]
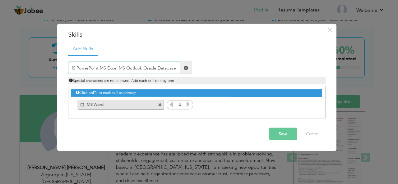
type input "MS PowerPoint MS Excel MS Outlook Oracle Database"
click at [185, 71] on span at bounding box center [186, 68] width 12 height 12
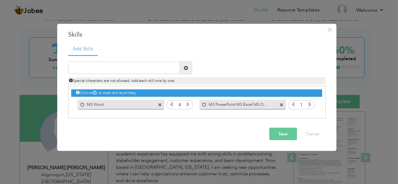
click at [282, 105] on span at bounding box center [282, 105] width 4 height 4
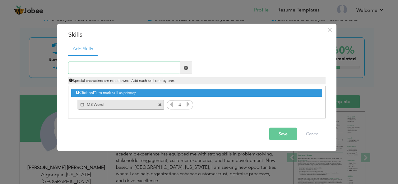
click at [114, 71] on input "text" at bounding box center [124, 68] width 112 height 12
paste input "MS PowerPoint"
type input "MS PowerPoint"
click at [185, 68] on span at bounding box center [186, 68] width 4 height 4
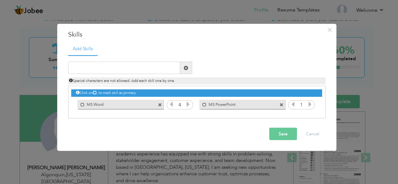
click at [309, 104] on icon at bounding box center [310, 105] width 6 height 6
click at [291, 104] on icon at bounding box center [293, 105] width 6 height 6
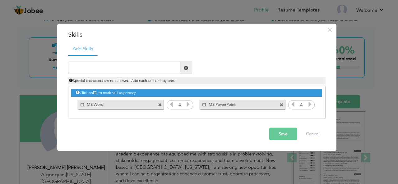
click at [291, 104] on icon at bounding box center [293, 105] width 6 height 6
click at [187, 71] on span at bounding box center [186, 68] width 12 height 12
click at [113, 69] on input "text" at bounding box center [124, 68] width 112 height 12
paste input "MS Excel"
type input "MS Excel"
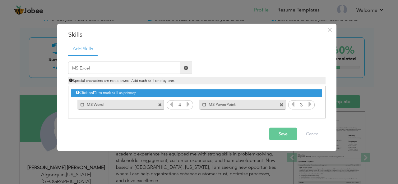
click at [194, 70] on div "MS Excel" at bounding box center [129, 68] width 133 height 12
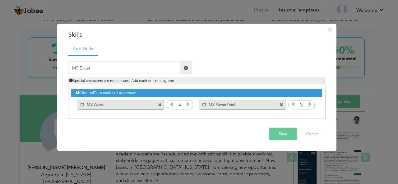
click at [185, 69] on span at bounding box center [186, 68] width 4 height 4
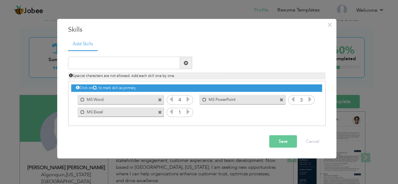
click at [189, 112] on icon at bounding box center [188, 112] width 6 height 6
click at [170, 112] on icon at bounding box center [172, 112] width 6 height 6
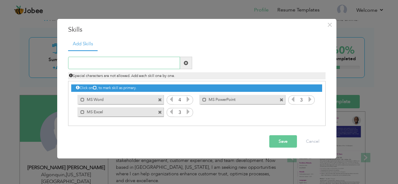
click at [168, 60] on input "text" at bounding box center [124, 63] width 112 height 12
paste input "MS Outlook"
type input "MS Outlook"
click at [187, 67] on span at bounding box center [186, 63] width 12 height 12
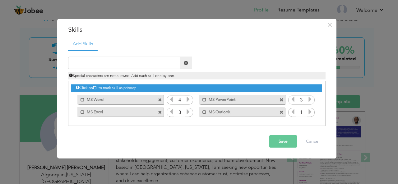
click at [312, 113] on icon at bounding box center [310, 112] width 6 height 6
click at [290, 113] on icon at bounding box center [293, 112] width 6 height 6
click at [157, 63] on input "text" at bounding box center [124, 63] width 112 height 12
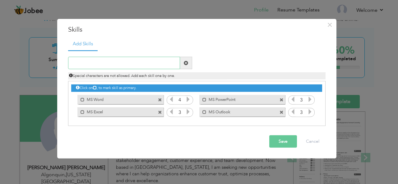
paste input "Oracle Database"
type input "Oracle Database"
click at [183, 67] on span at bounding box center [186, 63] width 12 height 12
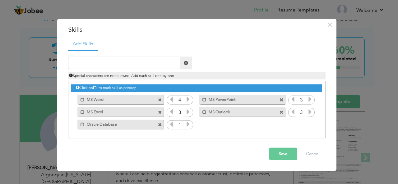
click at [190, 125] on icon at bounding box center [188, 125] width 6 height 6
click at [149, 64] on input "text" at bounding box center [124, 63] width 112 height 12
paste input "Peachtree"
type input "Peachtree"
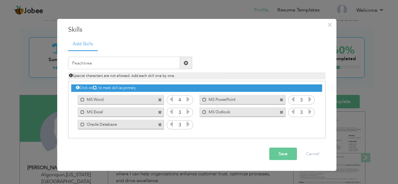
click at [187, 62] on span at bounding box center [186, 63] width 4 height 4
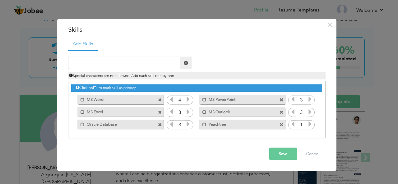
click at [311, 124] on icon at bounding box center [310, 125] width 6 height 6
click at [145, 60] on input "text" at bounding box center [124, 63] width 112 height 12
paste input "QuickBooks"
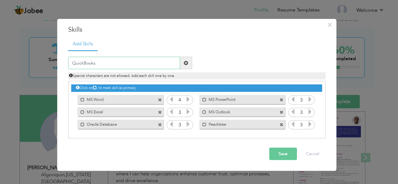
type input "QuickBooks"
click at [190, 66] on span at bounding box center [186, 63] width 12 height 12
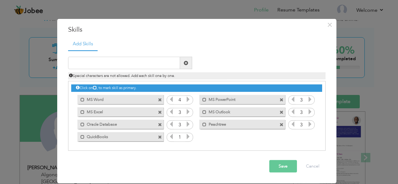
drag, startPoint x: 193, startPoint y: 136, endPoint x: 188, endPoint y: 137, distance: 5.8
click at [188, 137] on div "Click on , to mark skill as primary. Mark as primary skill. MS Word 1 1 MS Powe…" at bounding box center [196, 112] width 251 height 62
click at [188, 137] on icon at bounding box center [188, 137] width 6 height 6
click at [149, 62] on input "text" at bounding box center [124, 63] width 112 height 12
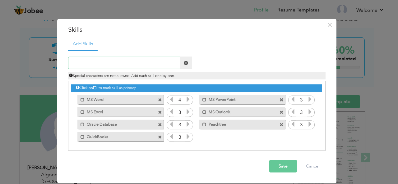
paste input "Tally"
type input "Tally"
click at [184, 63] on span at bounding box center [186, 63] width 4 height 4
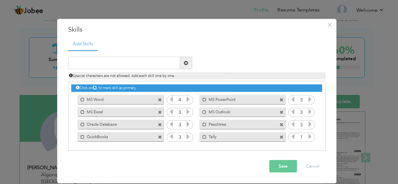
click at [312, 135] on icon at bounding box center [310, 137] width 6 height 6
click at [155, 62] on input "text" at bounding box center [124, 63] width 112 height 12
paste input "Communication skills"
type input "Communication skills"
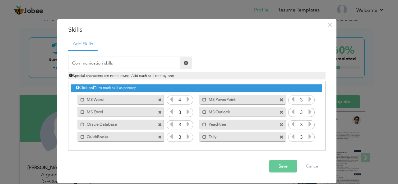
click at [186, 66] on span at bounding box center [186, 63] width 12 height 12
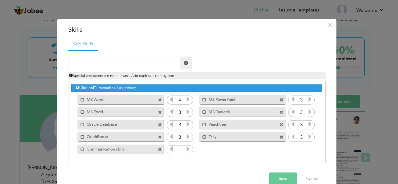
click at [186, 148] on icon at bounding box center [188, 149] width 6 height 6
click at [169, 147] on icon at bounding box center [172, 149] width 6 height 6
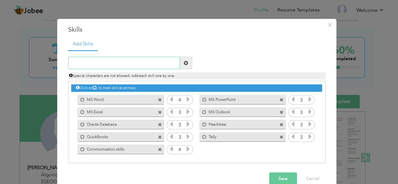
click at [134, 67] on input "text" at bounding box center [124, 63] width 112 height 12
paste input "Research"
type input "Research"
click at [184, 63] on span at bounding box center [186, 63] width 4 height 4
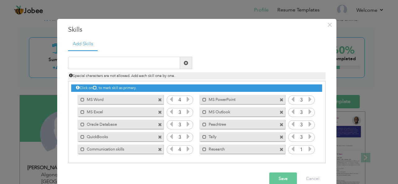
click at [310, 150] on icon at bounding box center [310, 149] width 6 height 6
click at [292, 148] on icon at bounding box center [293, 149] width 6 height 6
click at [144, 61] on input "text" at bounding box center [124, 63] width 112 height 12
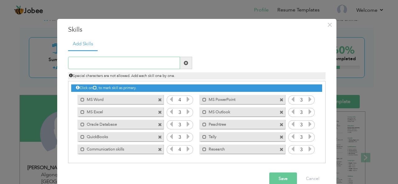
paste input "Presentation skills"
type input "Presentation skills"
click at [180, 67] on span at bounding box center [186, 63] width 12 height 12
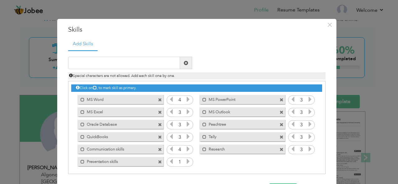
click at [185, 163] on icon at bounding box center [188, 162] width 6 height 6
click at [169, 161] on icon at bounding box center [172, 162] width 6 height 6
click at [134, 59] on input "text" at bounding box center [124, 63] width 112 height 12
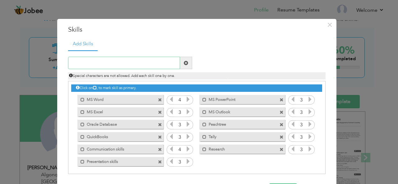
paste input "Efficient Lesson Planning"
type input "Efficient Lesson Planning"
click at [183, 67] on span at bounding box center [186, 63] width 12 height 12
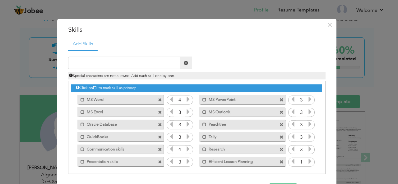
click at [307, 164] on icon at bounding box center [310, 162] width 6 height 6
click at [131, 60] on input "text" at bounding box center [124, 63] width 112 height 12
paste input "Teaching"
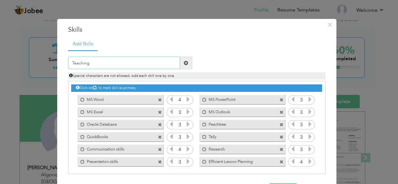
type input "Teaching"
click at [186, 63] on span at bounding box center [186, 63] width 12 height 12
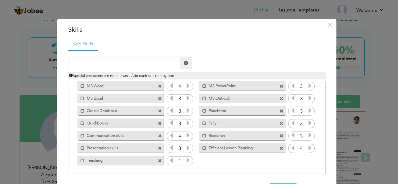
scroll to position [13, 0]
click at [185, 161] on icon at bounding box center [188, 161] width 6 height 6
click at [163, 60] on input "text" at bounding box center [124, 63] width 112 height 12
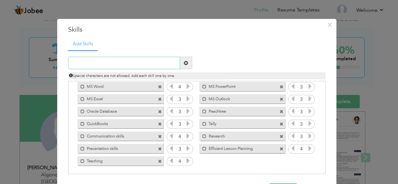
paste input "Leadership Skills"
type input "Leadership Skills"
click at [188, 67] on span at bounding box center [186, 63] width 12 height 12
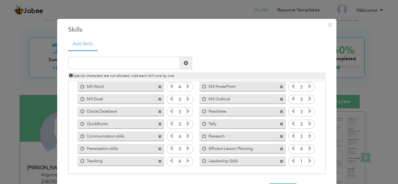
click at [307, 160] on icon at bounding box center [310, 161] width 6 height 6
click at [95, 66] on input "text" at bounding box center [124, 63] width 112 height 12
paste input "Decision Making Skills"
type input "Decision Making Skills"
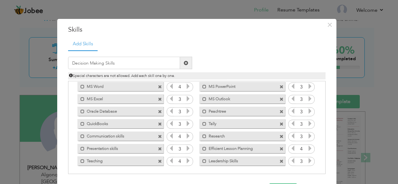
click at [187, 61] on span at bounding box center [186, 63] width 12 height 12
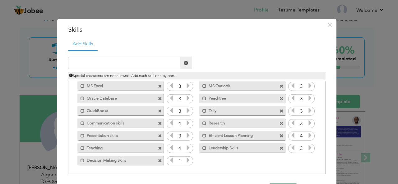
scroll to position [26, 0]
click at [186, 162] on icon at bounding box center [188, 161] width 6 height 6
click at [149, 60] on input "text" at bounding box center [124, 63] width 112 height 12
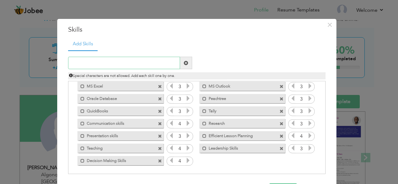
paste input "Organization management"
type input "Organization management"
click at [180, 66] on span at bounding box center [186, 63] width 12 height 12
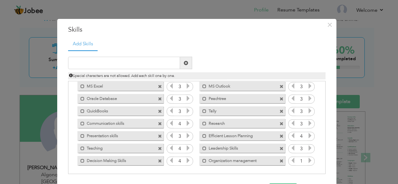
click at [307, 161] on icon at bounding box center [310, 161] width 6 height 6
click at [147, 62] on input "text" at bounding box center [124, 63] width 112 height 12
paste input "Time management"
type input "Time management"
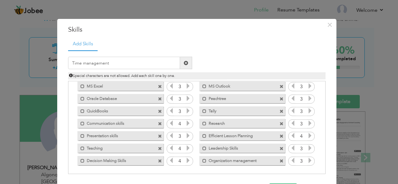
click at [185, 64] on span at bounding box center [186, 63] width 4 height 4
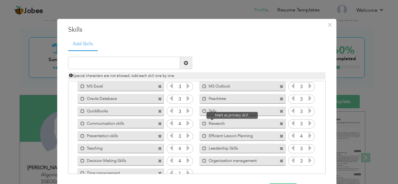
scroll to position [39, 0]
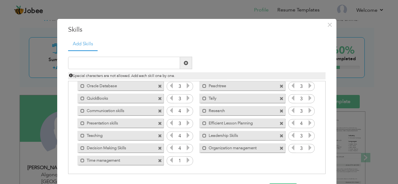
click at [185, 159] on icon at bounding box center [188, 161] width 6 height 6
click at [137, 58] on input "text" at bounding box center [124, 63] width 112 height 12
paste input "Goal Orientation"
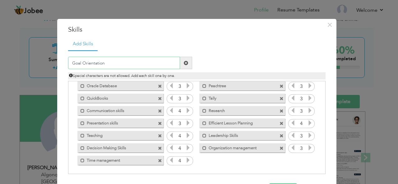
type input "Goal Orientation"
click at [181, 62] on span at bounding box center [186, 63] width 12 height 12
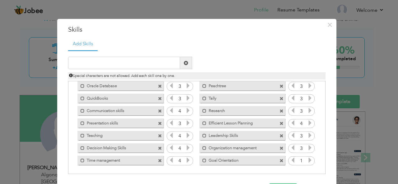
click at [181, 62] on span at bounding box center [186, 63] width 12 height 12
click at [307, 161] on icon at bounding box center [310, 161] width 6 height 6
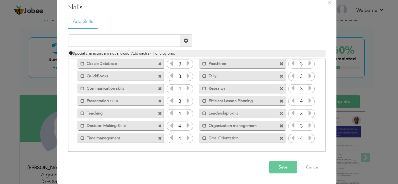
click at [283, 167] on button "Save" at bounding box center [283, 167] width 28 height 12
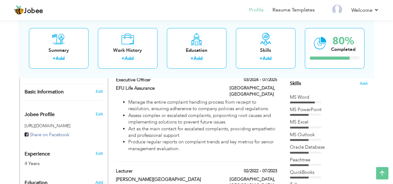
scroll to position [159, 0]
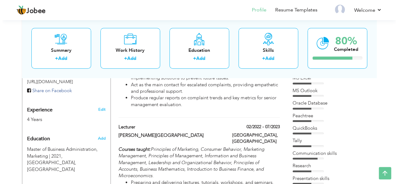
scroll to position [205, 0]
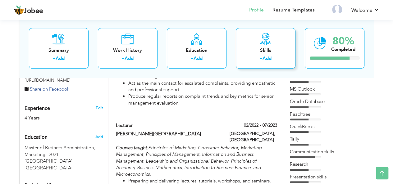
click at [261, 39] on icon at bounding box center [266, 39] width 12 height 12
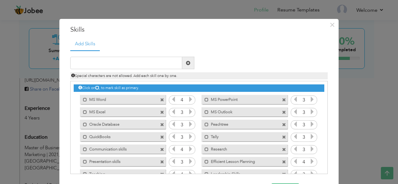
scroll to position [0, 0]
click at [309, 99] on icon at bounding box center [312, 100] width 6 height 6
click at [309, 112] on icon at bounding box center [312, 112] width 6 height 6
click at [190, 110] on icon at bounding box center [191, 112] width 6 height 6
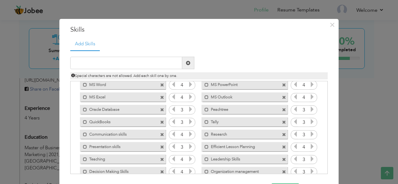
scroll to position [39, 0]
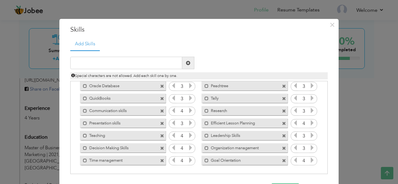
click at [188, 112] on icon at bounding box center [191, 111] width 6 height 6
click at [310, 111] on icon at bounding box center [312, 111] width 6 height 6
click at [171, 111] on icon at bounding box center [174, 111] width 6 height 6
click at [188, 124] on icon at bounding box center [191, 123] width 6 height 6
click at [309, 123] on icon at bounding box center [312, 123] width 6 height 6
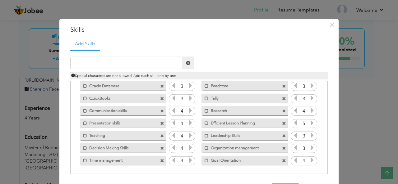
click at [189, 135] on icon at bounding box center [191, 136] width 6 height 6
click at [309, 137] on icon at bounding box center [312, 136] width 6 height 6
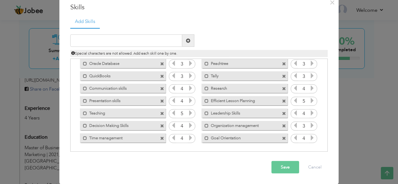
scroll to position [22, 0]
click at [171, 138] on icon at bounding box center [174, 138] width 6 height 6
click at [309, 126] on icon at bounding box center [312, 126] width 6 height 6
click at [290, 166] on button "Save" at bounding box center [285, 167] width 28 height 12
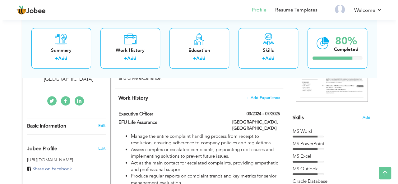
scroll to position [131, 0]
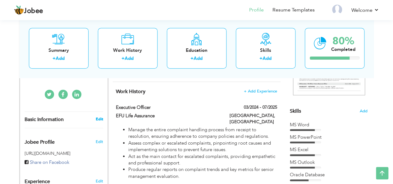
click at [102, 117] on link "Edit" at bounding box center [98, 120] width 7 height 6
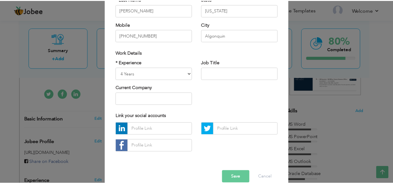
scroll to position [95, 0]
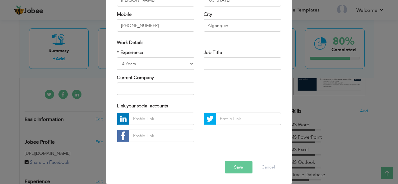
click at [236, 169] on button "Save" at bounding box center [239, 167] width 28 height 12
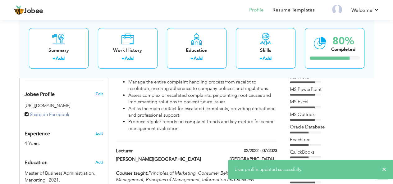
scroll to position [179, 0]
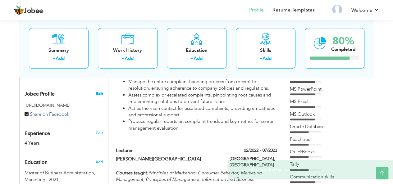
click at [99, 91] on span "Edit" at bounding box center [98, 94] width 7 height 6
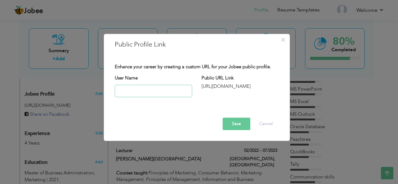
click at [141, 92] on input "text" at bounding box center [153, 91] width 77 height 12
click at [256, 121] on button "Cancel" at bounding box center [266, 124] width 26 height 12
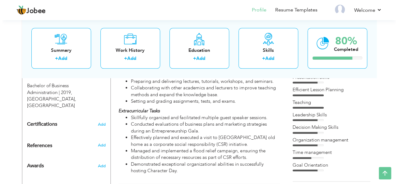
scroll to position [305, 0]
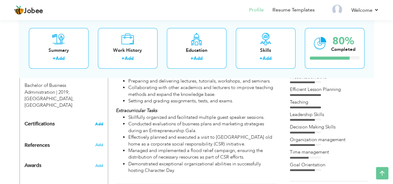
click at [100, 122] on span "Add" at bounding box center [99, 124] width 8 height 4
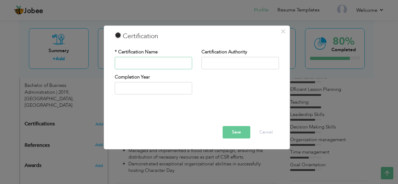
click at [136, 62] on input "text" at bounding box center [153, 63] width 77 height 12
paste input "Google AI Essentials"
type input "Google AI Essentials"
click at [210, 64] on input "text" at bounding box center [239, 63] width 77 height 12
paste input "Coursera"
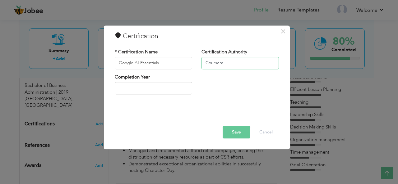
type input "Coursera"
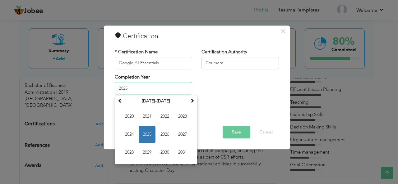
click at [161, 87] on input "2025" at bounding box center [153, 88] width 77 height 12
click at [163, 87] on input "2025" at bounding box center [153, 88] width 77 height 12
click at [131, 138] on span "2024" at bounding box center [129, 135] width 17 height 17
type input "2024"
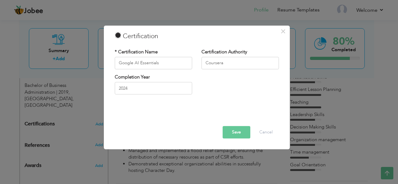
click at [244, 129] on button "Save" at bounding box center [237, 132] width 28 height 12
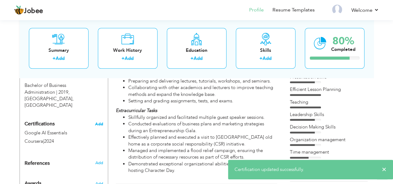
click at [100, 122] on span "Add" at bounding box center [99, 124] width 8 height 4
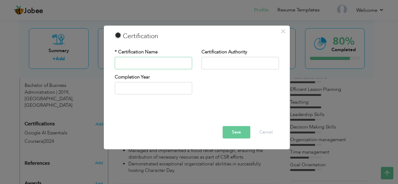
paste input "Foundations of Digital Marketing and E-commerce"
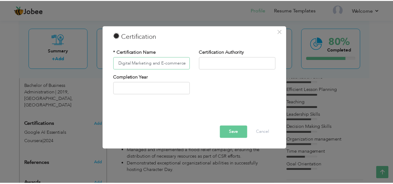
scroll to position [0, 0]
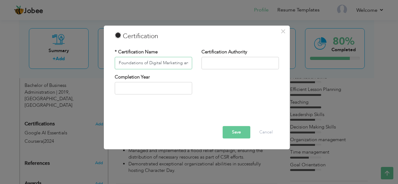
drag, startPoint x: 154, startPoint y: 64, endPoint x: 96, endPoint y: 61, distance: 58.2
click at [96, 61] on div "× Certification * Certification Name Foundations of Digital Marketing and E-com…" at bounding box center [199, 92] width 398 height 184
type input "Foundations of Digital Marketing and E-commerce"
click at [234, 63] on input "text" at bounding box center [239, 63] width 77 height 12
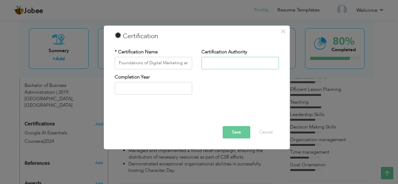
type input "Coursera"
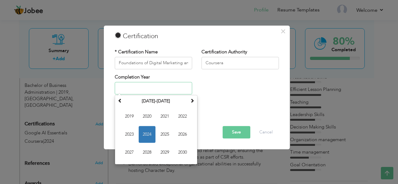
click at [157, 82] on input "text" at bounding box center [153, 88] width 77 height 12
click at [150, 132] on span "2024" at bounding box center [147, 135] width 17 height 17
type input "2024"
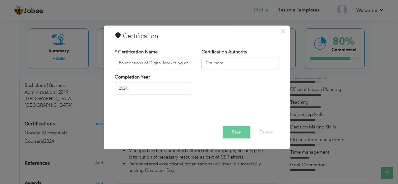
click at [240, 135] on button "Save" at bounding box center [237, 132] width 28 height 12
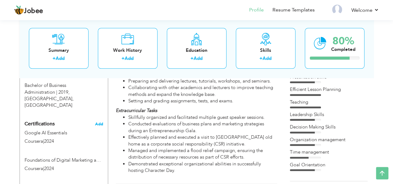
click at [99, 122] on span "Add" at bounding box center [99, 124] width 8 height 4
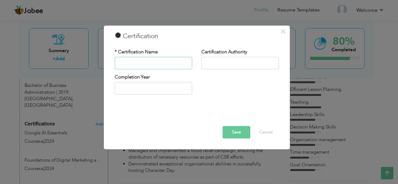
paste input "Computerized Accounting"
type input "Computerized Accounting"
click at [231, 62] on input "text" at bounding box center [239, 63] width 77 height 12
paste input "INFRA Professional Training Centre"
type input "INFRA Professional Training Centre"
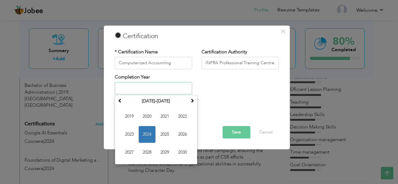
click at [159, 90] on input "text" at bounding box center [153, 88] width 77 height 12
click at [121, 103] on span at bounding box center [120, 101] width 4 height 4
click at [148, 155] on span "2018" at bounding box center [147, 153] width 17 height 17
type input "2018"
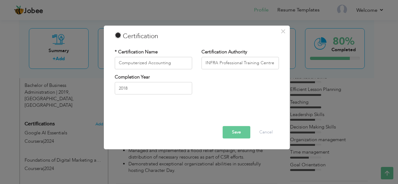
click at [238, 133] on button "Save" at bounding box center [237, 132] width 28 height 12
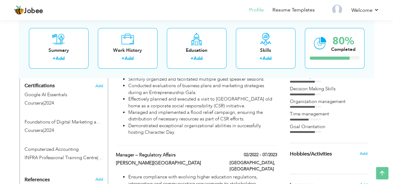
scroll to position [299, 0]
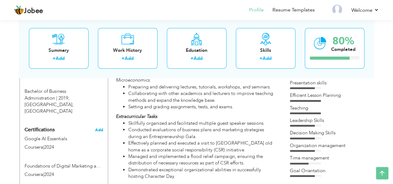
click at [96, 128] on span "Add" at bounding box center [99, 130] width 8 height 4
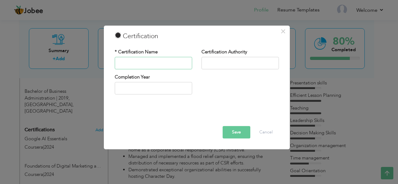
paste input "IELTS Academic"
type input "IELTS Academic"
click at [225, 66] on input "text" at bounding box center [239, 63] width 77 height 12
paste input "AEO – British Council"
type input "AEO – British Council"
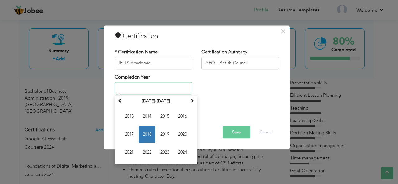
click at [173, 84] on input "text" at bounding box center [153, 88] width 77 height 12
click at [137, 88] on input "text" at bounding box center [153, 88] width 77 height 12
click at [148, 156] on span "2022" at bounding box center [147, 153] width 17 height 17
type input "2022"
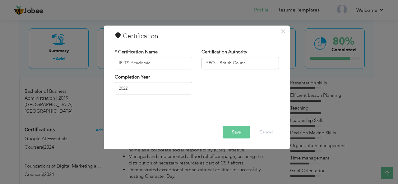
click at [242, 135] on button "Save" at bounding box center [237, 132] width 28 height 12
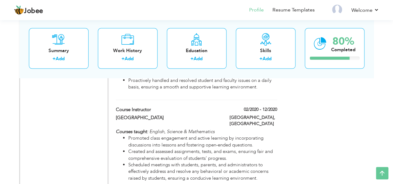
scroll to position [608, 0]
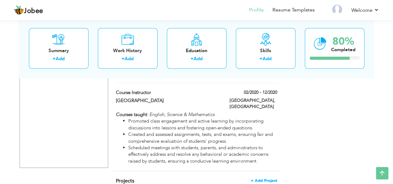
click at [266, 179] on span "+ Add Project" at bounding box center [264, 181] width 26 height 4
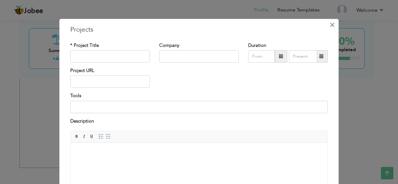
click at [332, 24] on button "×" at bounding box center [332, 25] width 10 height 10
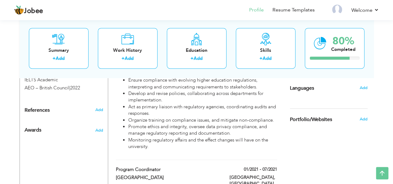
scroll to position [440, 0]
click at [363, 88] on span "Add" at bounding box center [363, 88] width 8 height 6
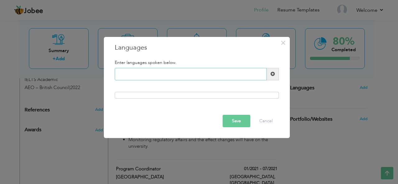
click at [229, 72] on input "text" at bounding box center [191, 74] width 152 height 12
type input "e"
type input "Urdu"
click at [276, 70] on span at bounding box center [273, 74] width 12 height 12
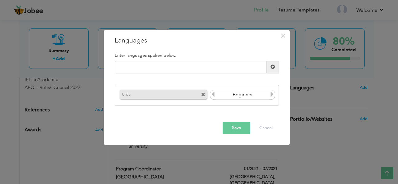
click at [271, 96] on icon at bounding box center [272, 95] width 6 height 6
click at [233, 127] on button "Save" at bounding box center [237, 128] width 28 height 12
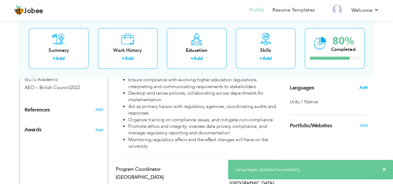
click at [364, 87] on span "Add" at bounding box center [363, 88] width 8 height 6
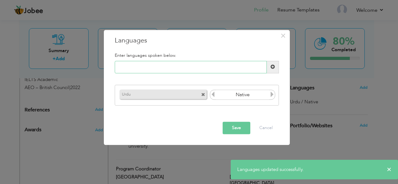
click at [250, 68] on input "text" at bounding box center [191, 67] width 152 height 12
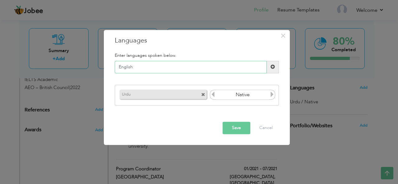
type input "English"
click at [270, 64] on span at bounding box center [273, 67] width 12 height 12
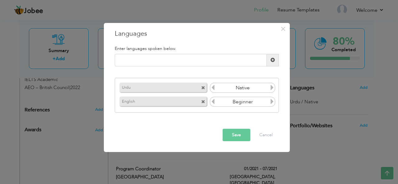
click at [270, 104] on icon at bounding box center [272, 102] width 6 height 6
click at [213, 104] on icon at bounding box center [213, 102] width 6 height 6
click at [236, 135] on button "Save" at bounding box center [237, 135] width 28 height 12
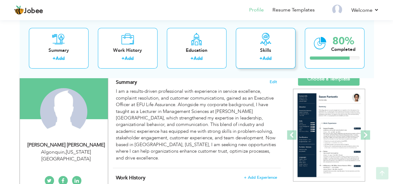
scroll to position [49, 0]
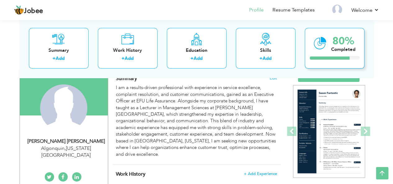
click at [354, 61] on div "80% Completed" at bounding box center [335, 48] width 60 height 41
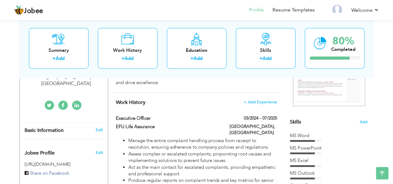
scroll to position [0, 0]
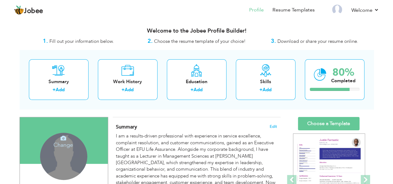
click at [67, 148] on div "Change Remove" at bounding box center [63, 156] width 47 height 47
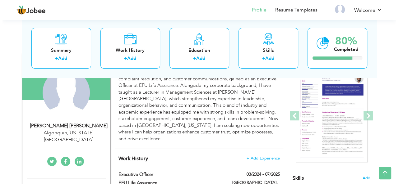
scroll to position [63, 0]
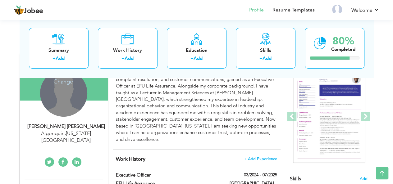
click at [62, 97] on div "Change Remove" at bounding box center [63, 93] width 47 height 47
click at [64, 78] on h4 "Change" at bounding box center [63, 77] width 44 height 15
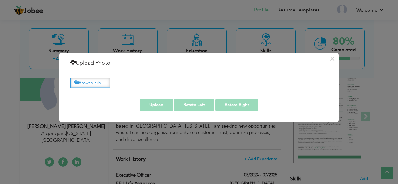
click at [99, 80] on label "Browse File ..." at bounding box center [90, 83] width 40 height 10
click at [0, 0] on input "Browse File ..." at bounding box center [0, 0] width 0 height 0
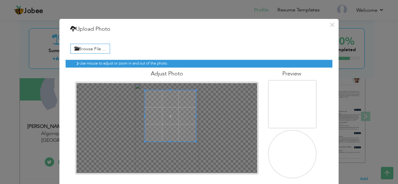
click at [171, 124] on span at bounding box center [170, 115] width 51 height 51
click at [176, 122] on span at bounding box center [169, 116] width 51 height 51
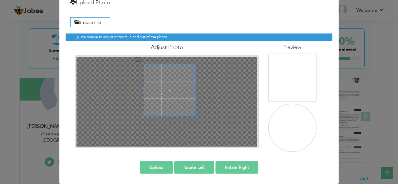
click at [158, 166] on button "Upload" at bounding box center [156, 167] width 33 height 12
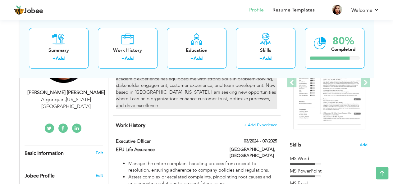
scroll to position [0, 0]
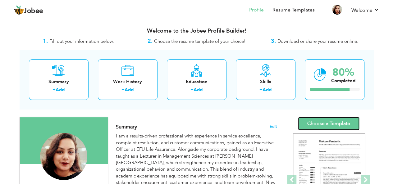
click at [316, 125] on link "Choose a Template" at bounding box center [329, 123] width 62 height 13
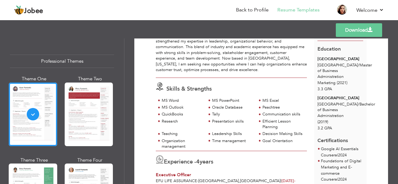
scroll to position [78, 0]
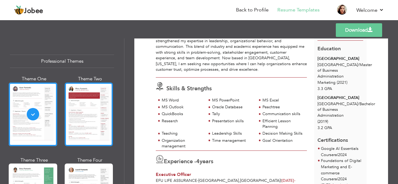
click at [74, 109] on div at bounding box center [89, 115] width 49 height 64
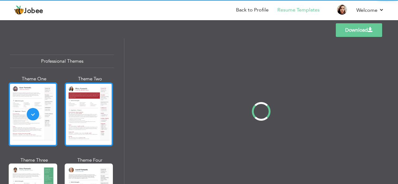
scroll to position [0, 0]
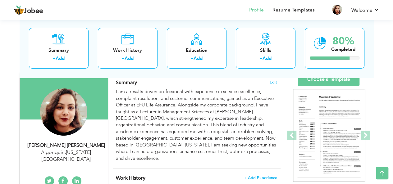
scroll to position [44, 0]
click at [276, 81] on span "Edit" at bounding box center [273, 83] width 7 height 4
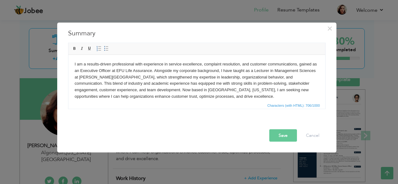
click at [200, 86] on body "I am a results-driven professional with experience in service excellence, compl…" at bounding box center [196, 80] width 244 height 39
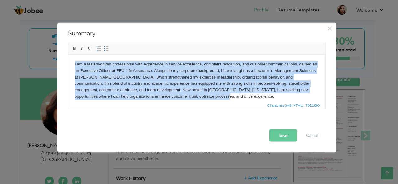
paste body
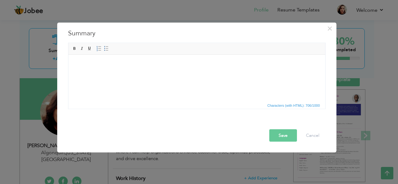
click at [174, 74] on html at bounding box center [196, 64] width 257 height 19
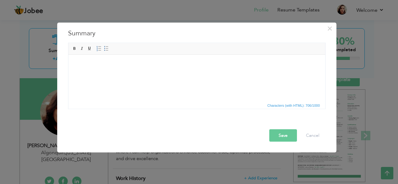
drag, startPoint x: 174, startPoint y: 77, endPoint x: 97, endPoint y: 92, distance: 78.4
click at [97, 74] on html at bounding box center [196, 64] width 257 height 19
drag, startPoint x: 119, startPoint y: 57, endPoint x: 76, endPoint y: 77, distance: 47.3
click at [76, 74] on html at bounding box center [196, 64] width 257 height 19
drag, startPoint x: 8, startPoint y: 22, endPoint x: 210, endPoint y: 102, distance: 216.9
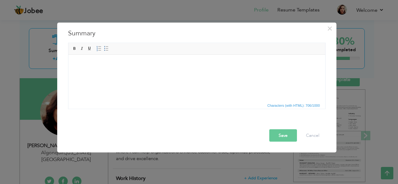
click at [210, 102] on span "Characters (with HTML): 706/1000" at bounding box center [196, 104] width 257 height 7
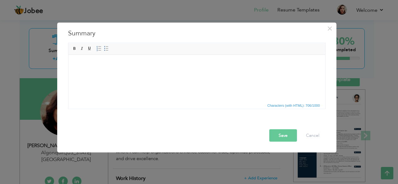
click at [152, 62] on body at bounding box center [196, 64] width 244 height 7
drag, startPoint x: 11, startPoint y: 14, endPoint x: 64, endPoint y: 85, distance: 88.9
click at [64, 85] on div "I am a results-driven professional with experience in service excellence, compl…" at bounding box center [196, 76] width 267 height 67
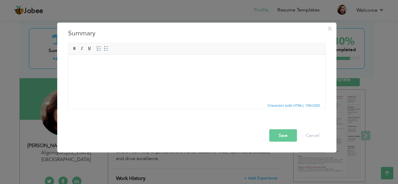
click at [117, 69] on html at bounding box center [196, 64] width 257 height 19
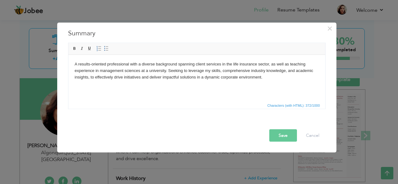
click at [281, 131] on button "Save" at bounding box center [283, 135] width 28 height 12
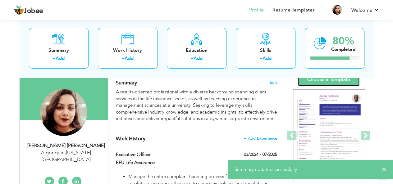
click at [317, 82] on link "Choose a Template" at bounding box center [329, 79] width 62 height 13
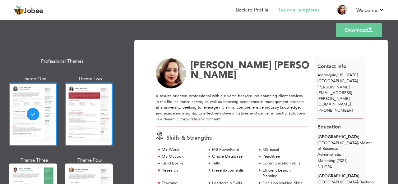
click at [83, 121] on div at bounding box center [89, 115] width 49 height 64
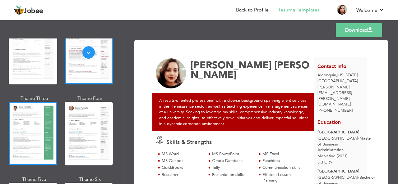
click at [36, 130] on div at bounding box center [33, 134] width 49 height 64
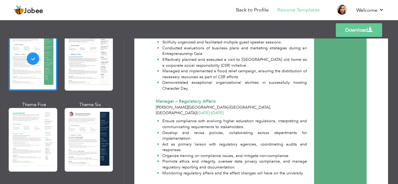
scroll to position [479, 0]
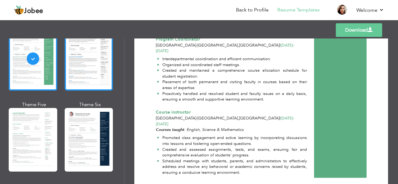
click at [98, 69] on div at bounding box center [89, 59] width 49 height 64
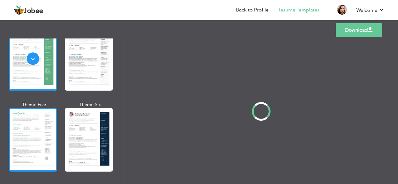
scroll to position [0, 0]
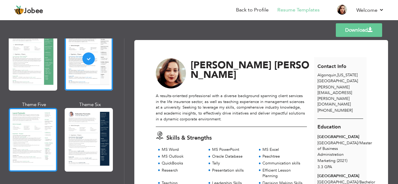
click at [34, 151] on div at bounding box center [33, 140] width 49 height 64
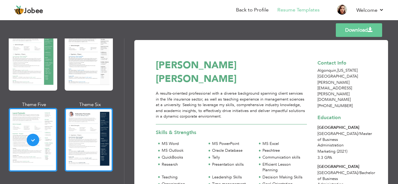
click at [82, 151] on div at bounding box center [89, 140] width 49 height 64
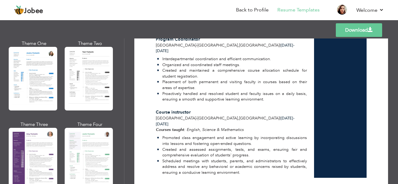
scroll to position [502, 0]
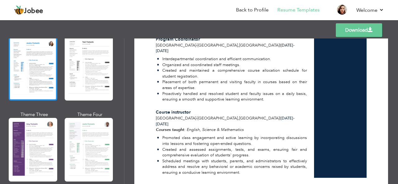
click at [35, 70] on div at bounding box center [33, 69] width 49 height 64
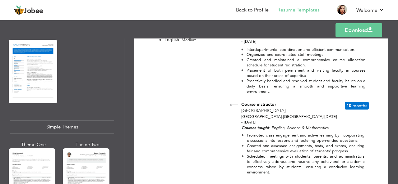
scroll to position [1121, 0]
